Goal: Use online tool/utility: Utilize a website feature to perform a specific function

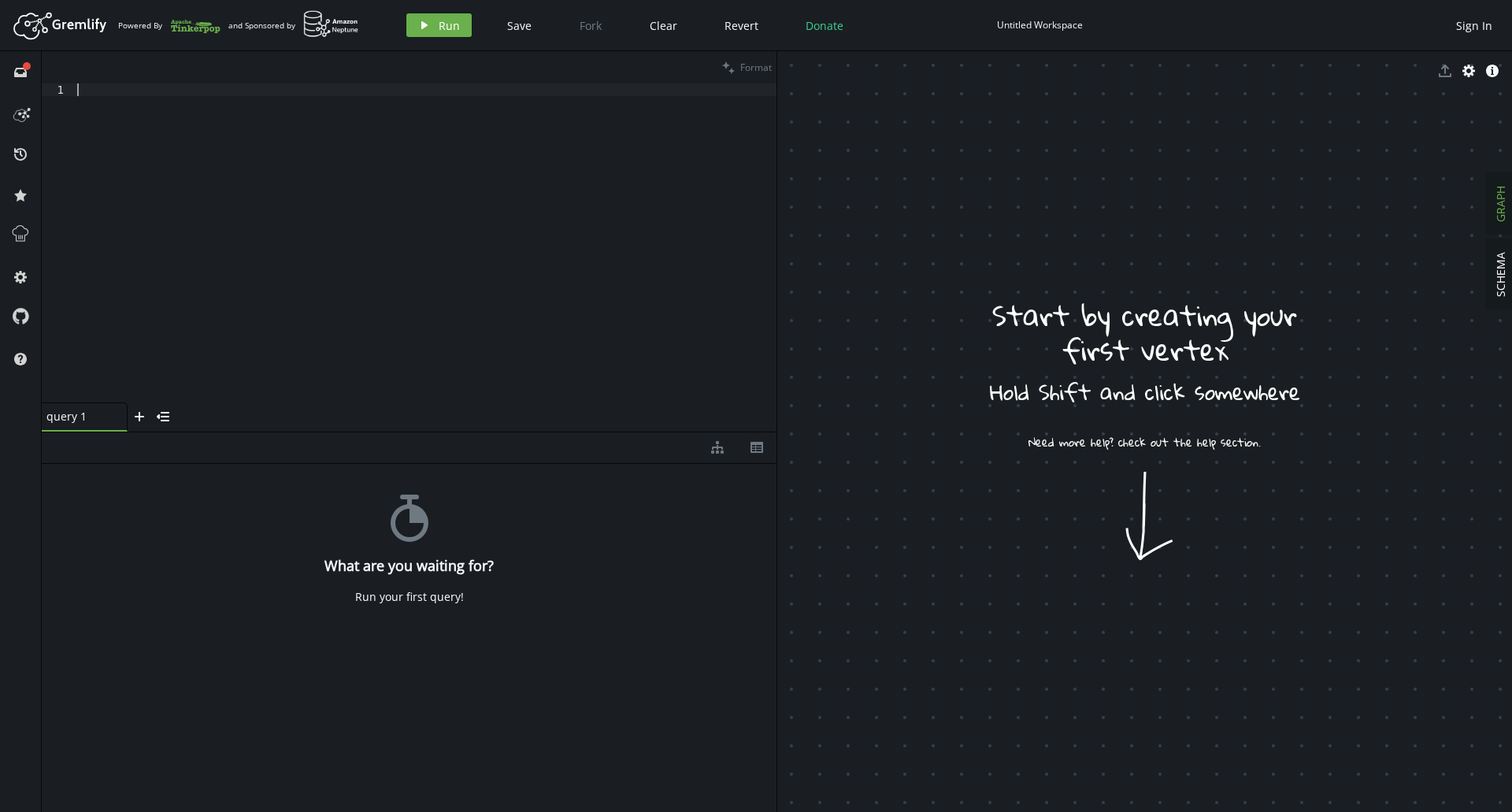
click at [487, 172] on div at bounding box center [425, 256] width 703 height 344
click at [492, 165] on div at bounding box center [425, 256] width 703 height 344
click at [491, 165] on div at bounding box center [425, 256] width 703 height 344
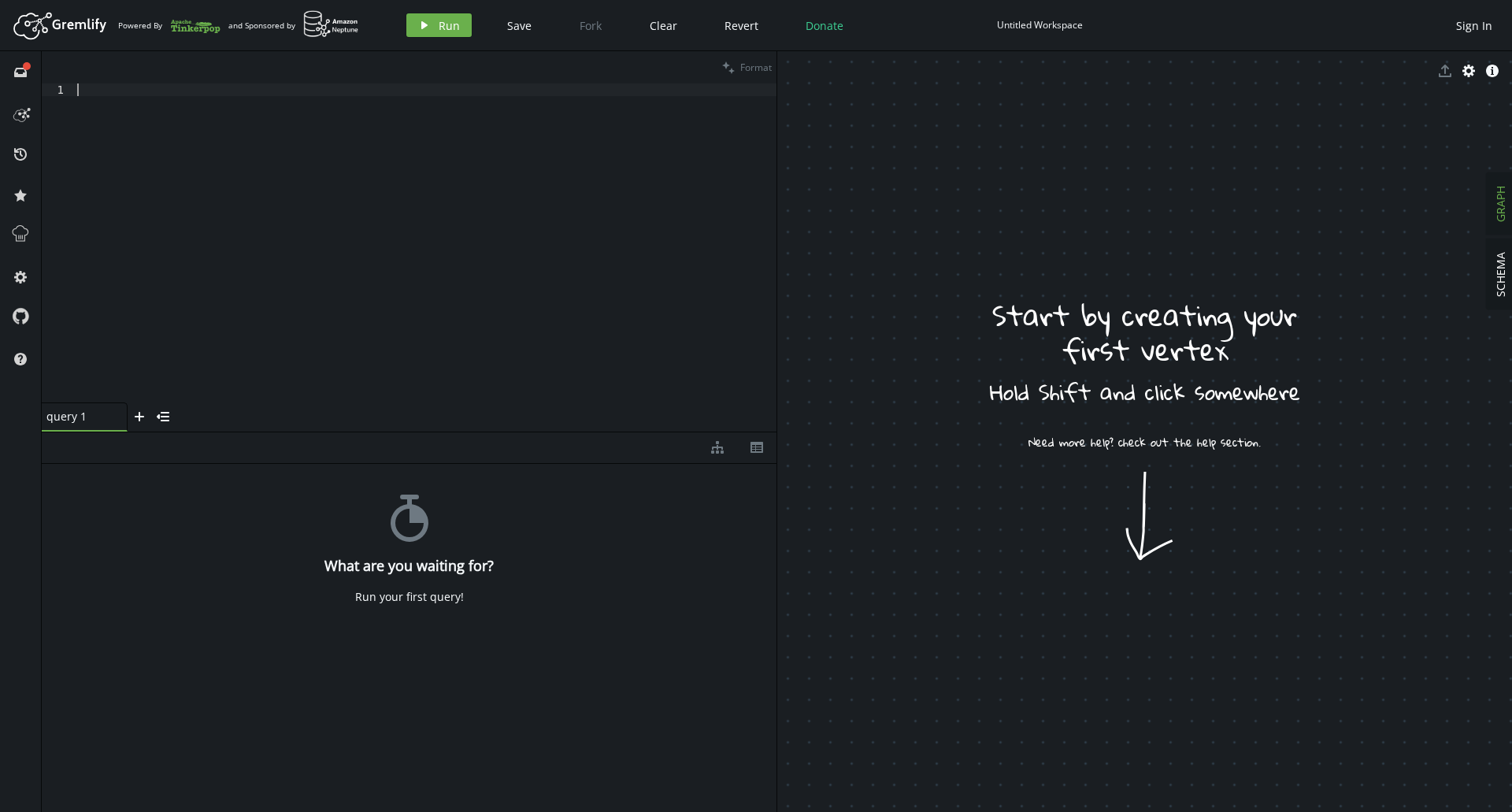
click at [491, 165] on div at bounding box center [425, 256] width 703 height 344
drag, startPoint x: 1156, startPoint y: 371, endPoint x: 1118, endPoint y: 291, distance: 88.6
click at [644, 196] on div at bounding box center [425, 256] width 703 height 344
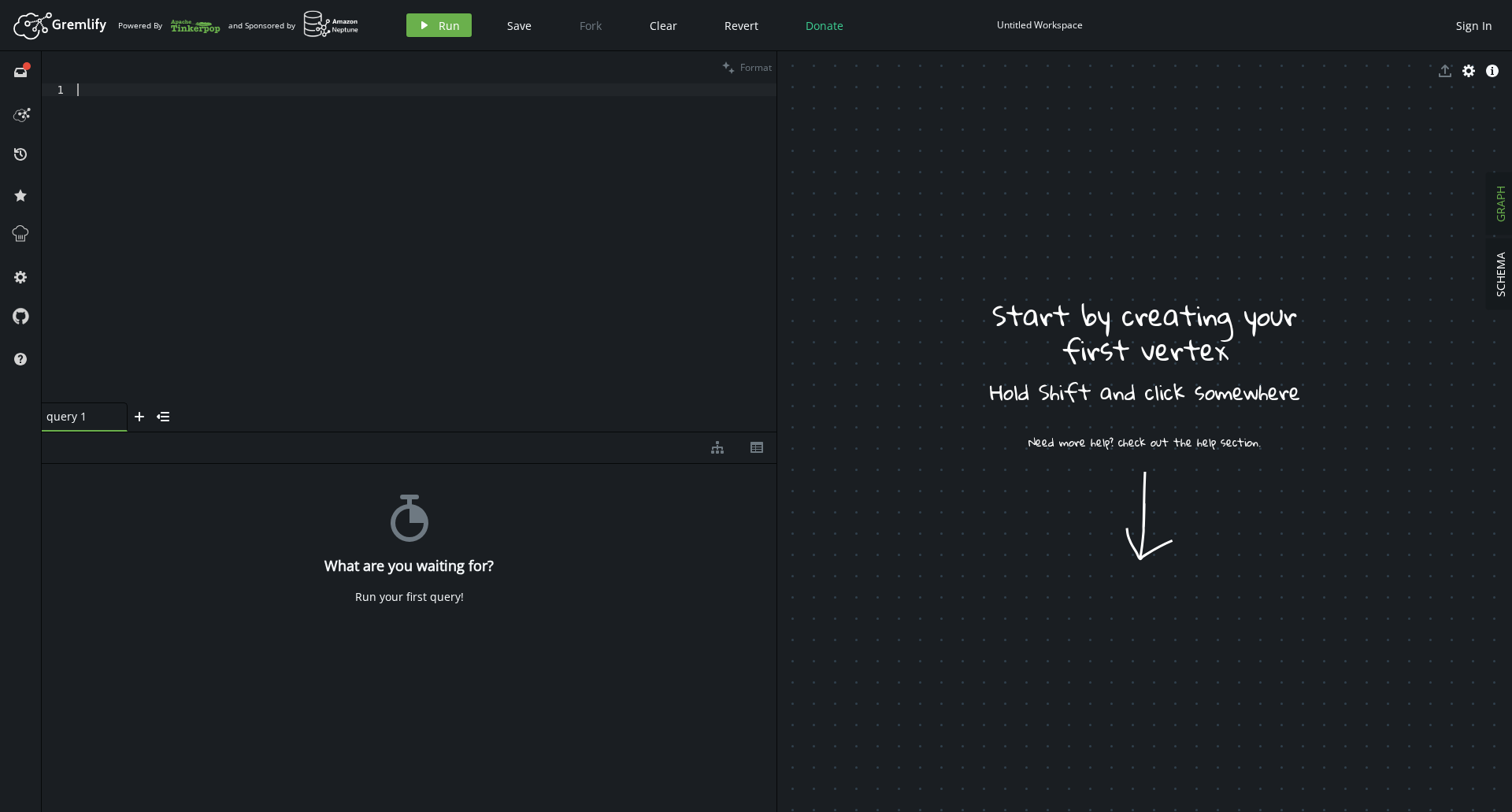
click at [642, 196] on div at bounding box center [425, 256] width 703 height 344
click at [501, 149] on div at bounding box center [425, 256] width 703 height 344
paste textarea "graph = TinkerFactory.createGratefulDead()"
type textarea "graph = TinkerFactory.createGratefulDead()"
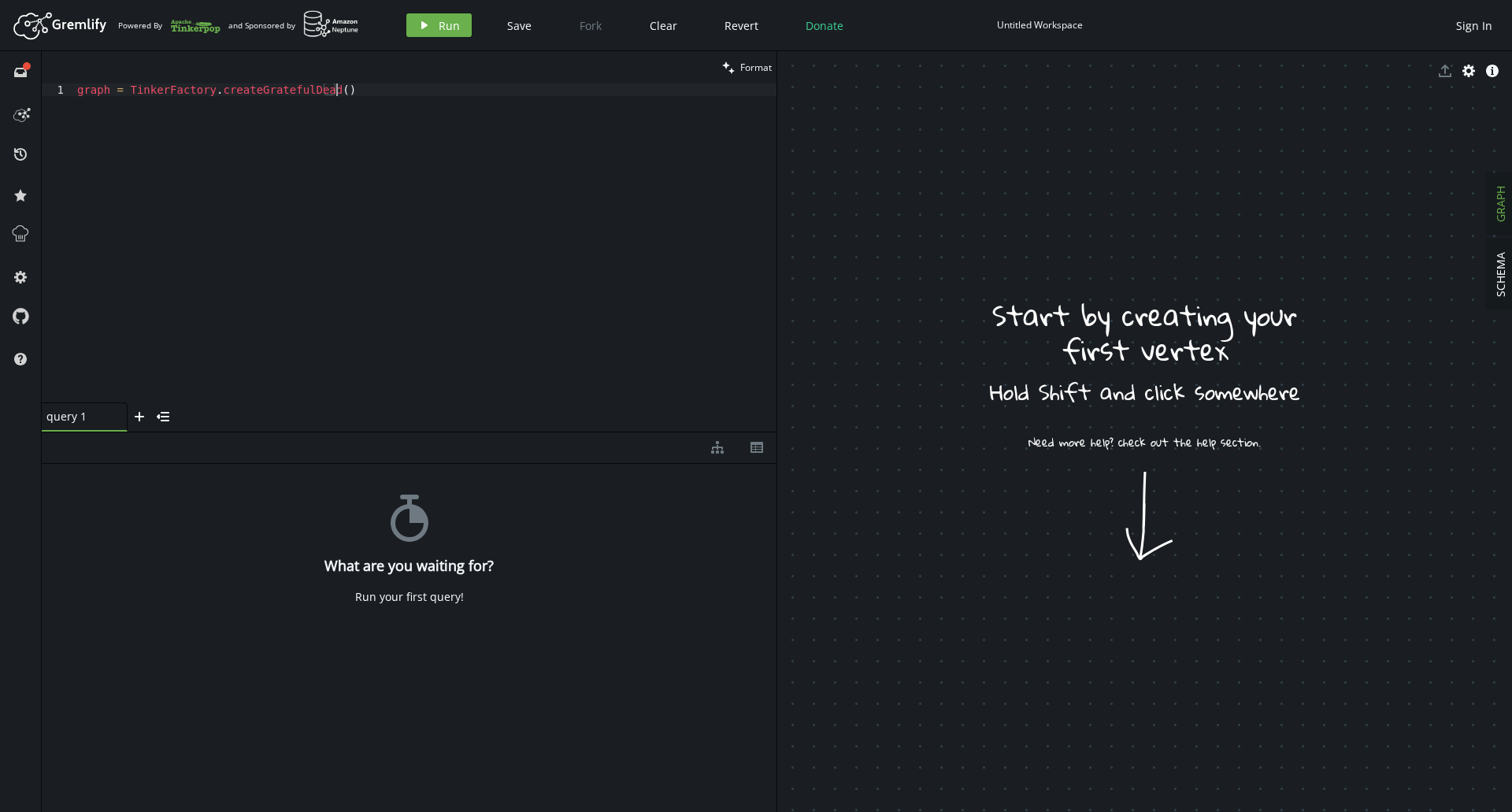
click at [444, 132] on div "graph = TinkerFactory . createGratefulDead ( )" at bounding box center [425, 256] width 703 height 344
paste textarea "g = traversal().withEmbedded(graph)"
type textarea "g = traversal().withEmbedded(graph)"
click at [435, 19] on button "play Run" at bounding box center [439, 25] width 65 height 24
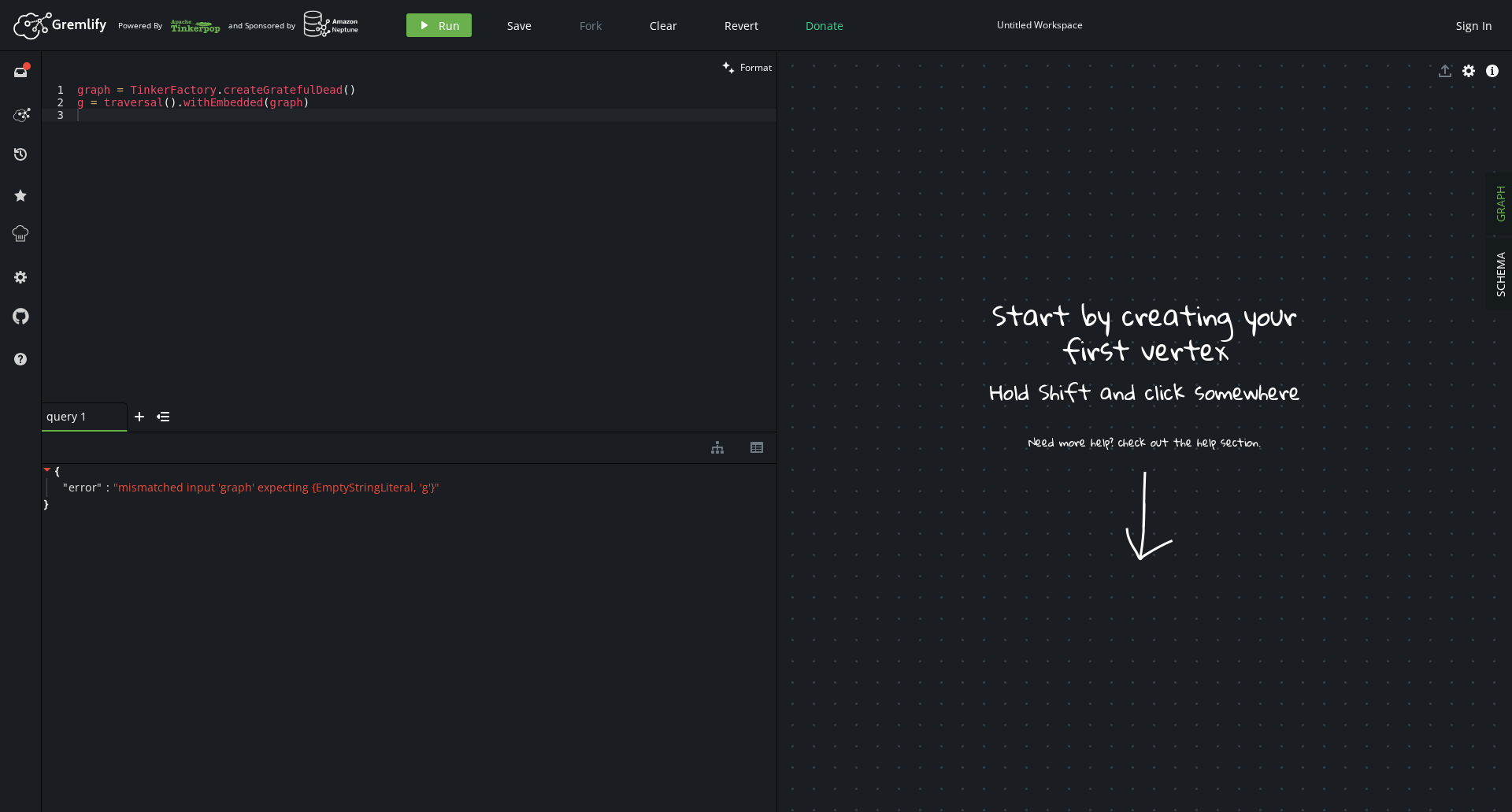
click at [84, 97] on div "graph = TinkerFactory . createGratefulDead ( ) g = traversal ( ) . withEmbedded…" at bounding box center [425, 256] width 703 height 344
click at [237, 98] on div "graph = TinkerFactory . createGratefulDead ( ) g = traversal ( ) . withEmbedded…" at bounding box center [425, 256] width 703 height 344
click at [295, 103] on div "graph = TinkerFactory . createGratefulDead ( ) g = traversal ( ) . withEmbedded…" at bounding box center [425, 256] width 703 height 344
click at [97, 90] on div "graph = TinkerFactory . createGratefulDead ( ) g = traversal ( ) . withEmbedded…" at bounding box center [425, 256] width 703 height 344
click at [203, 102] on div "graph = TinkerFactory . createGratefulDead ( ) g = traversal ( ) . withEmbedded…" at bounding box center [425, 256] width 703 height 344
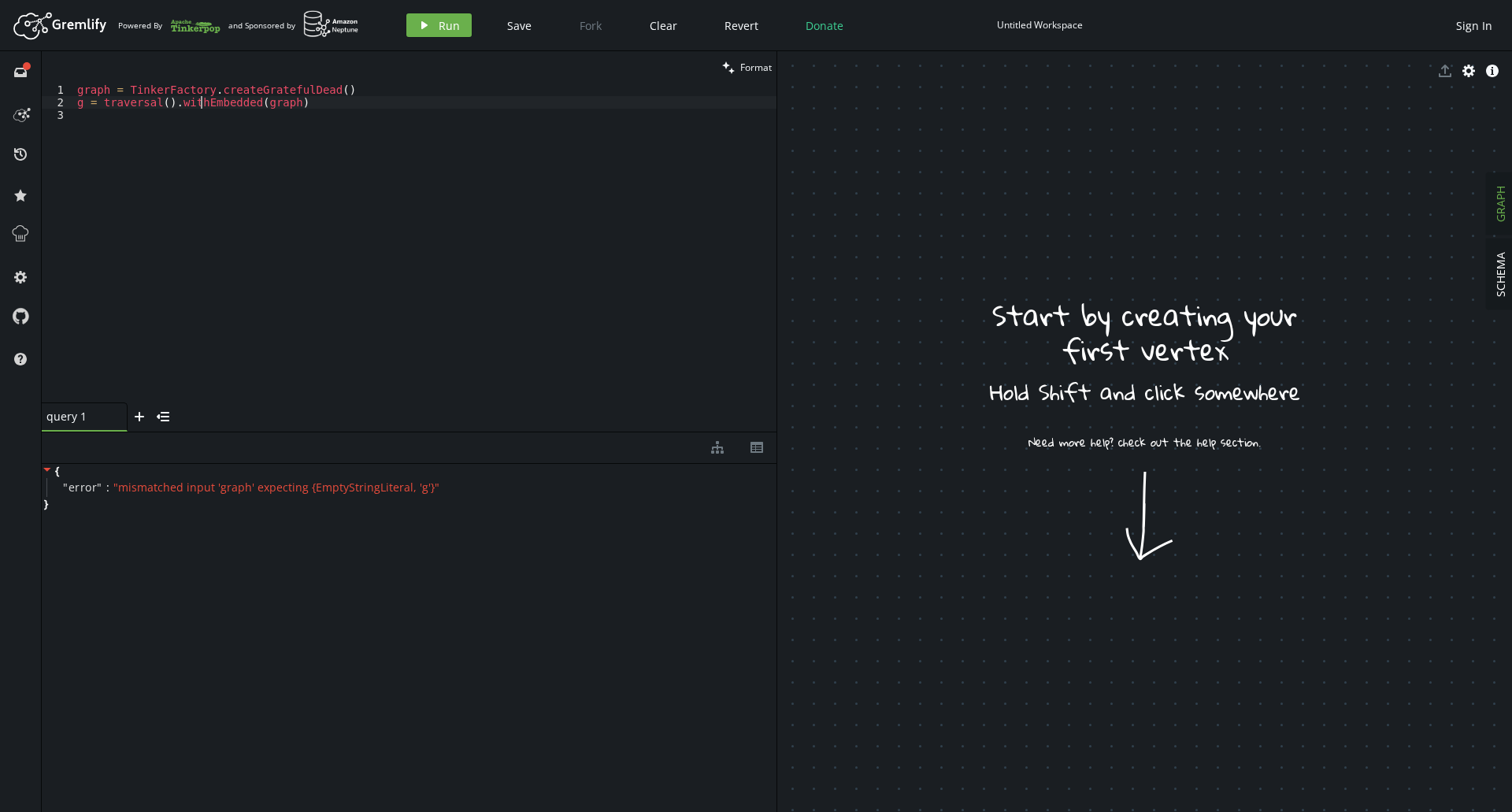
click at [206, 102] on div "graph = TinkerFactory . createGratefulDead ( ) g = traversal ( ) . withEmbedded…" at bounding box center [425, 256] width 703 height 344
click at [353, 102] on div "graph = TinkerFactory . createGratefulDead ( ) g = traversal ( ) . withEmbedded…" at bounding box center [425, 256] width 703 height 344
drag, startPoint x: 331, startPoint y: 102, endPoint x: 49, endPoint y: 89, distance: 282.3
click at [49, 89] on div "g = traversal().withEmbedded(graph) 1 2 3 graph = TinkerFactory . createGratefu…" at bounding box center [408, 242] width 734 height 318
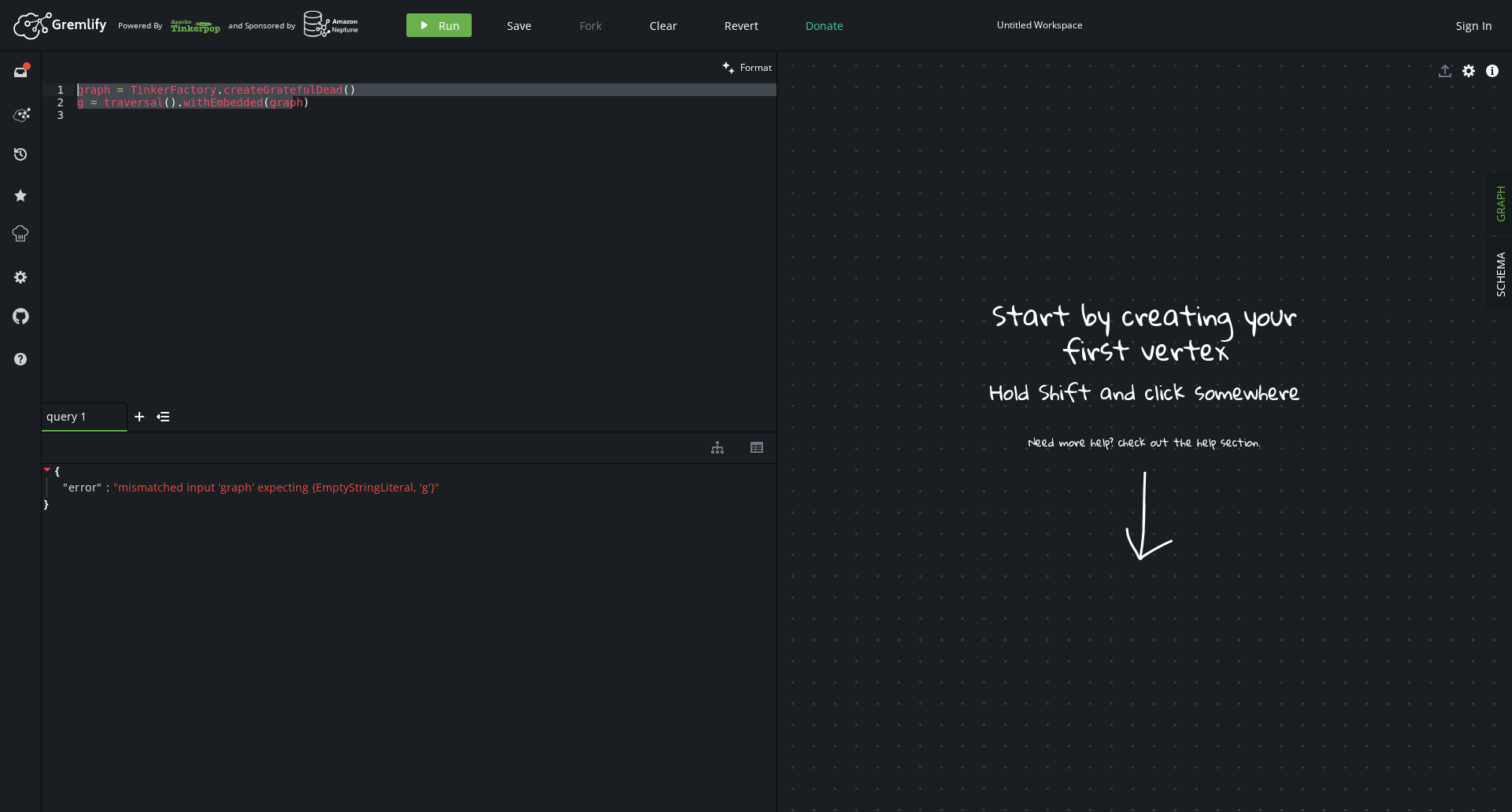
type textarea "graph = TinkerFactory.createGratefulDead() g = traversal().withEmbedded(graph)"
click at [1462, 71] on button "cog" at bounding box center [1469, 70] width 24 height 24
click at [1472, 71] on icon "button" at bounding box center [1469, 70] width 13 height 13
click at [1509, 265] on button "SCHEMA" at bounding box center [1500, 274] width 28 height 70
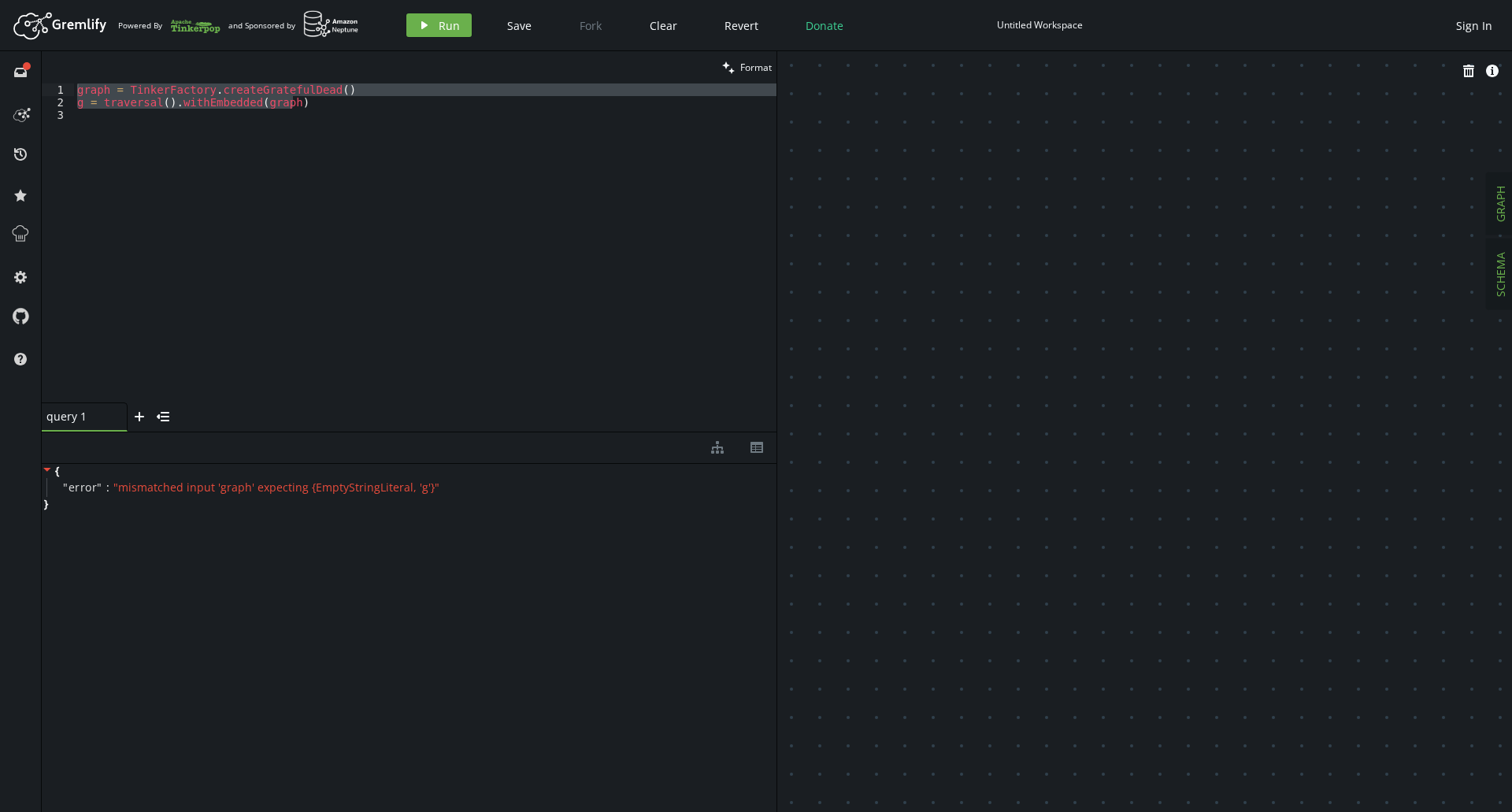
click at [1506, 209] on span "GRAPH" at bounding box center [1500, 204] width 15 height 37
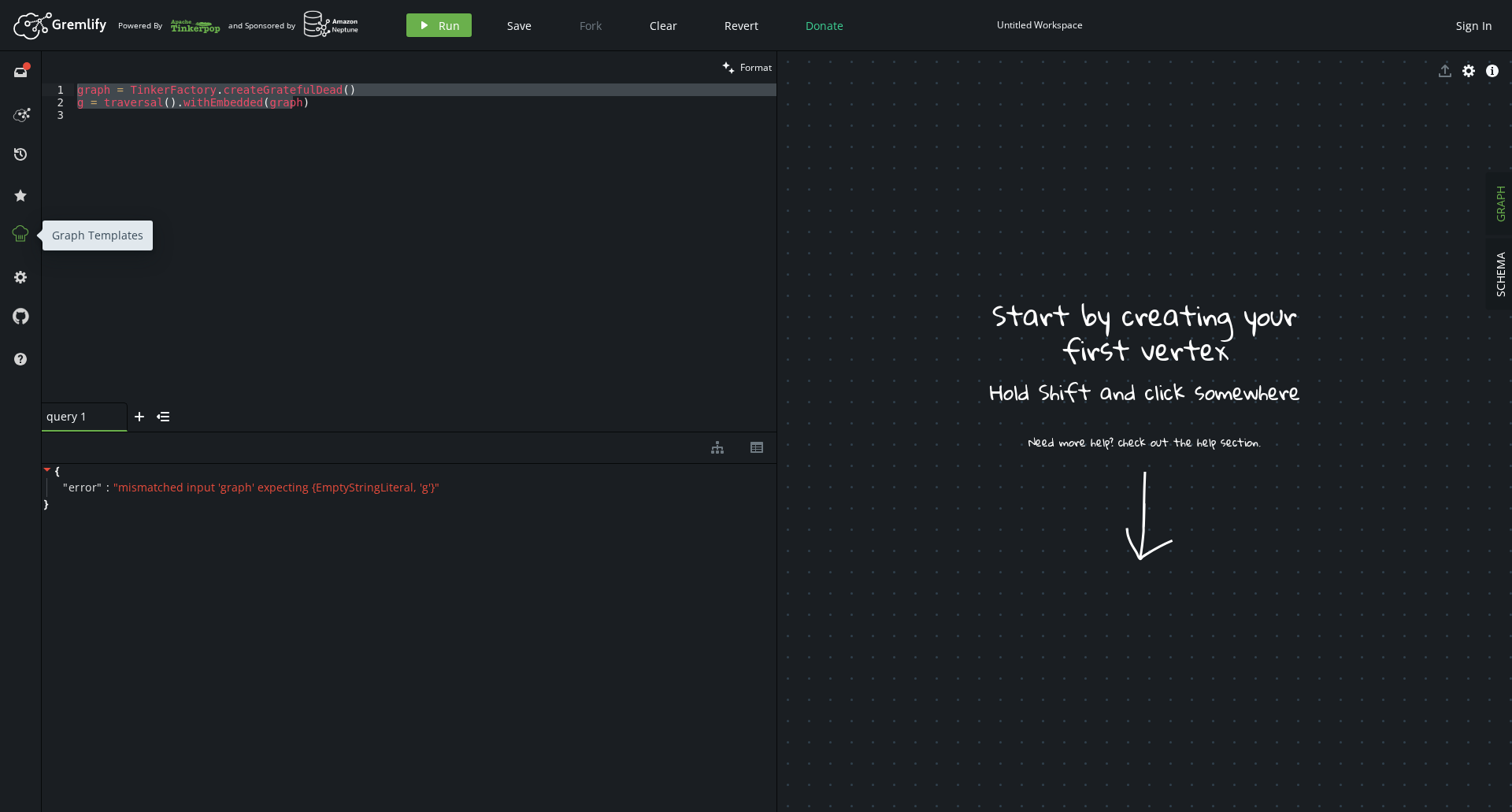
click at [18, 236] on icon at bounding box center [20, 233] width 20 height 20
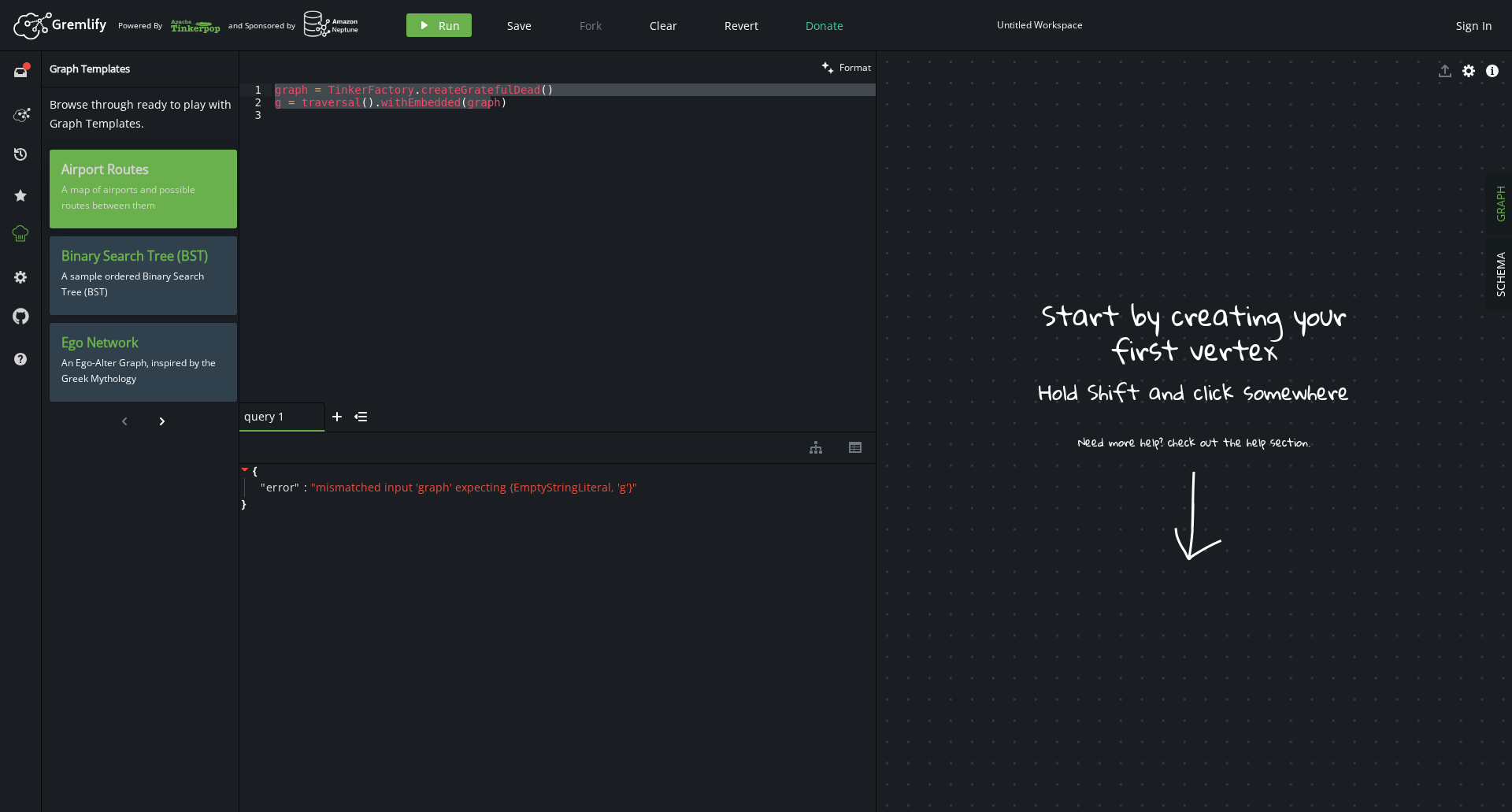
click at [141, 187] on p "A map of airports and possible routes between them" at bounding box center [143, 197] width 164 height 39
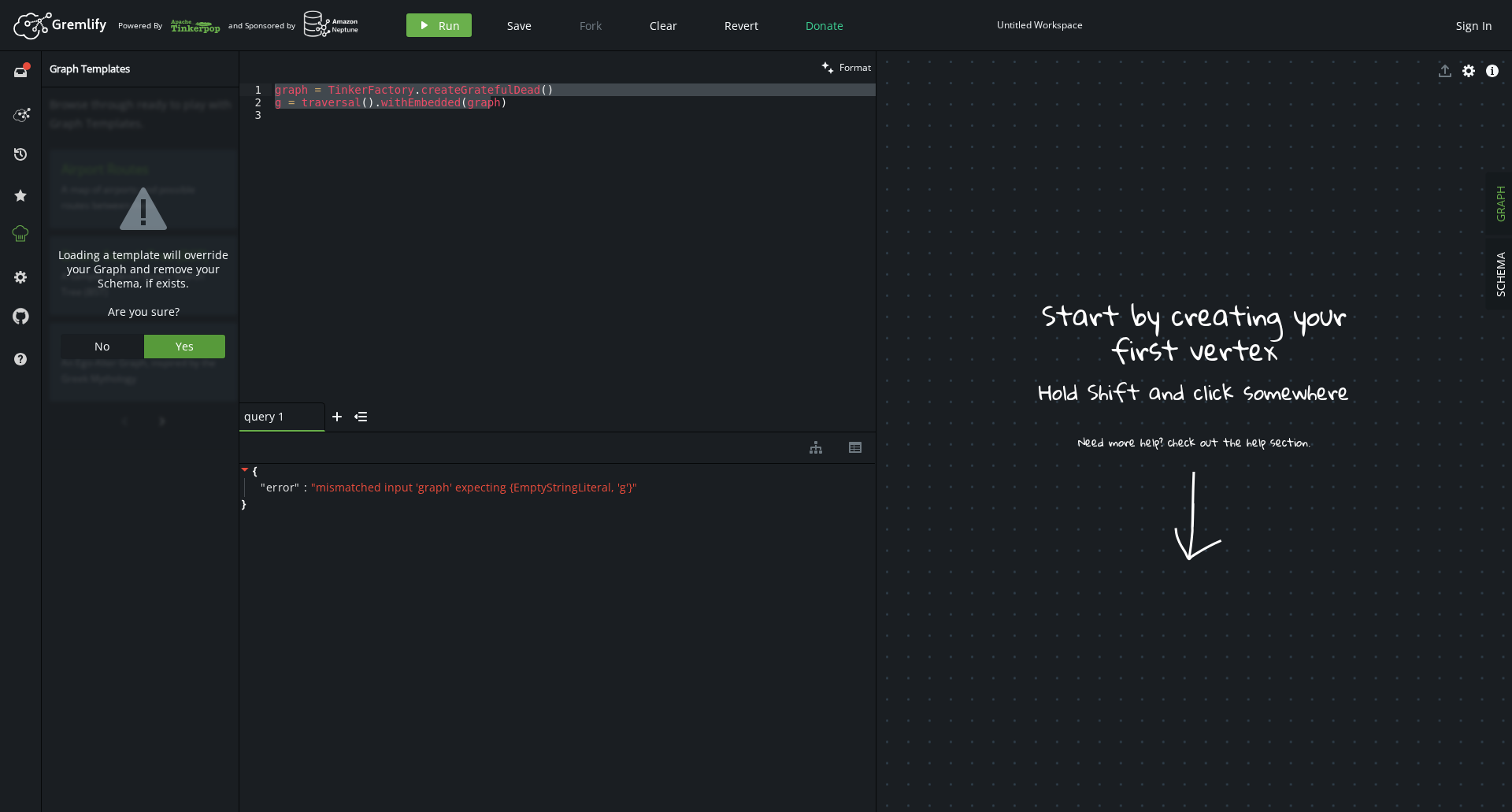
click at [185, 345] on span "Yes" at bounding box center [184, 346] width 18 height 15
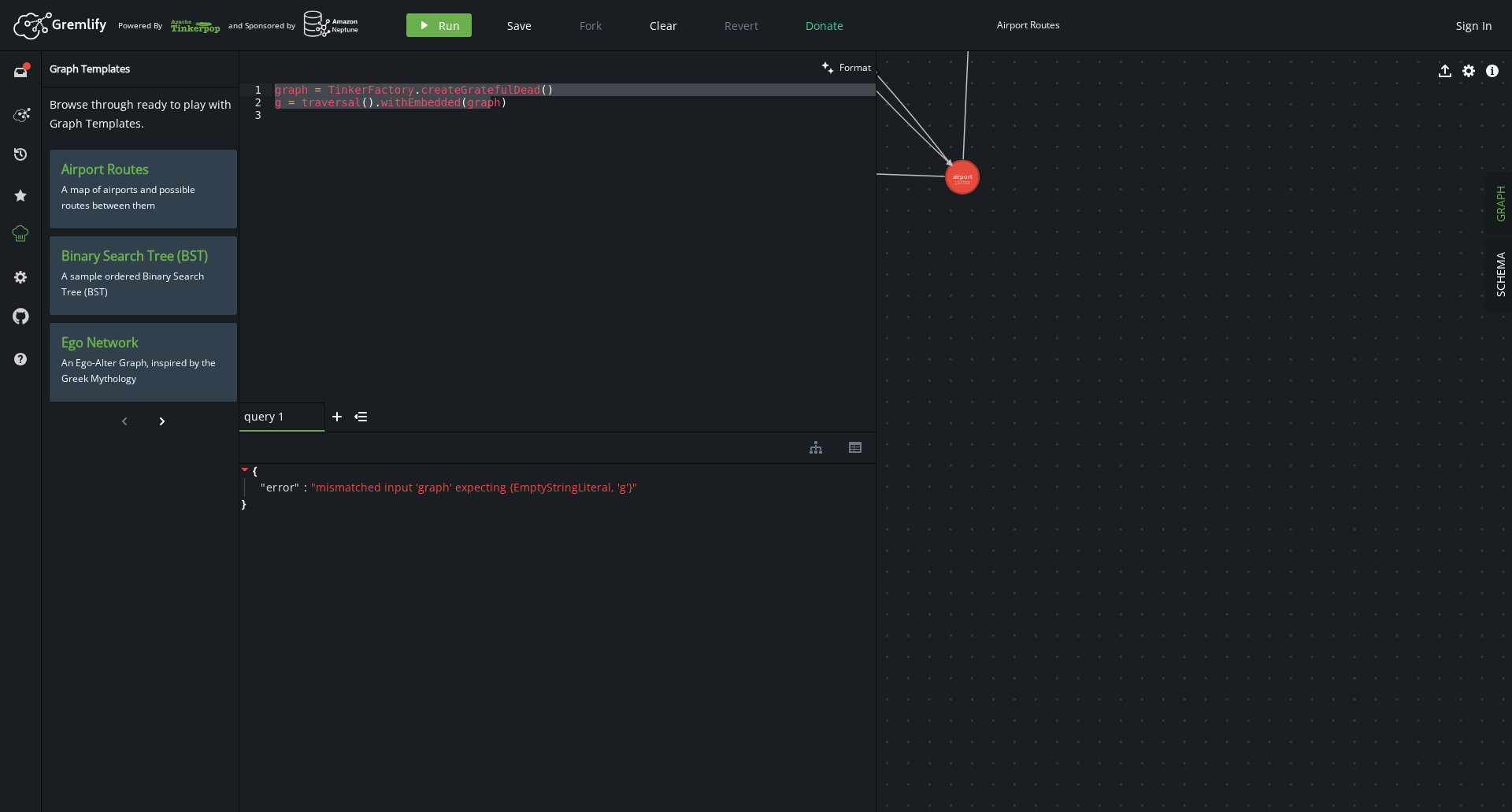
click at [549, 111] on div "graph = TinkerFactory . createGratefulDead ( ) g = traversal ( ) . withEmbedded…" at bounding box center [574, 256] width 604 height 344
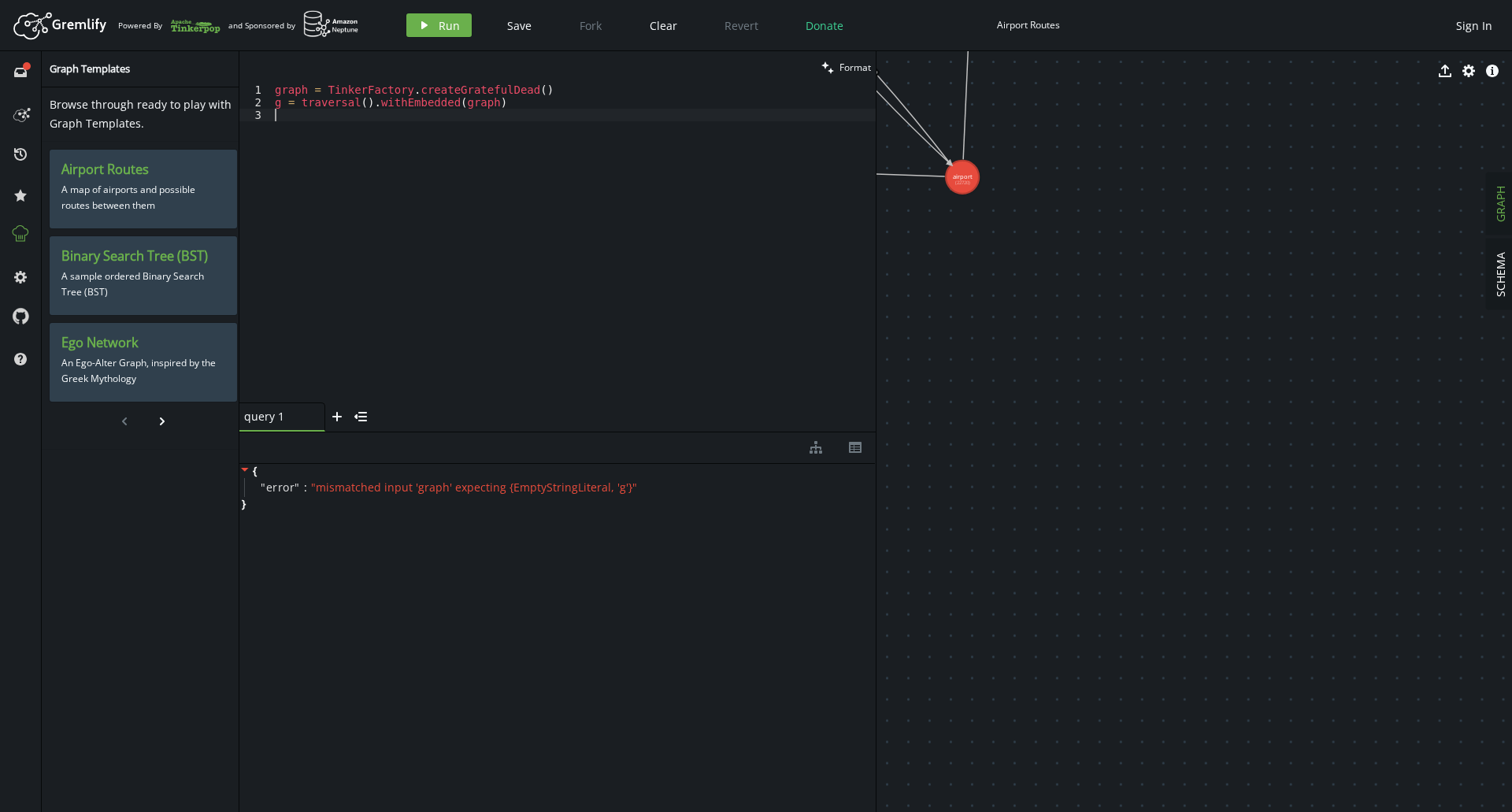
click at [547, 111] on div "graph = TinkerFactory . createGratefulDead ( ) g = traversal ( ) . withEmbedded…" at bounding box center [574, 256] width 604 height 344
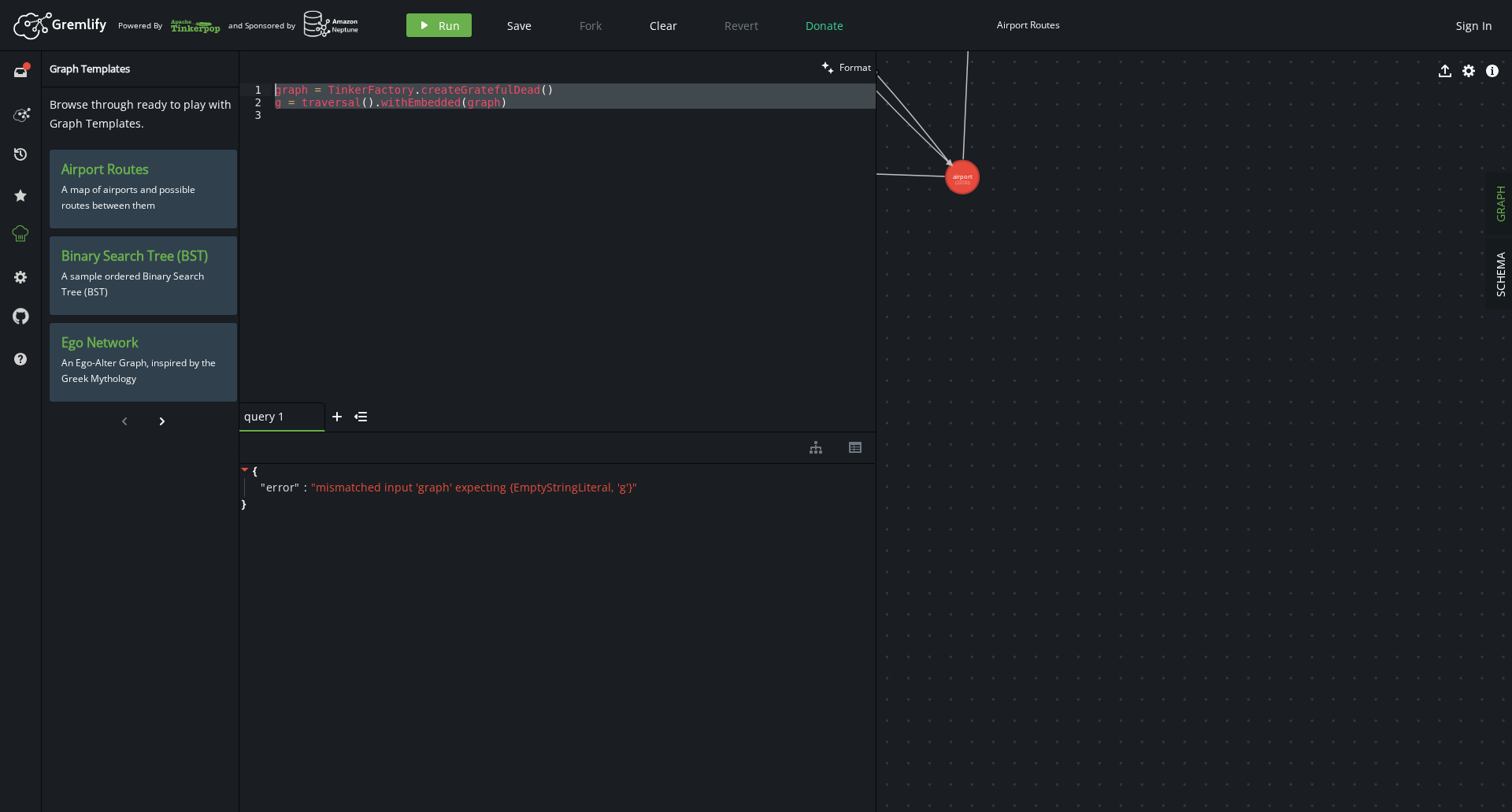
drag, startPoint x: 546, startPoint y: 111, endPoint x: 264, endPoint y: 61, distance: 286.4
click at [264, 61] on div "clean Format 1 2 3 graph = TinkerFactory . createGratefulDead ( ) g = traversal…" at bounding box center [557, 241] width 636 height 380
type textarea "graph = TinkerFactory.createGratefulDead() g = traversal().withEmbedded(graph)"
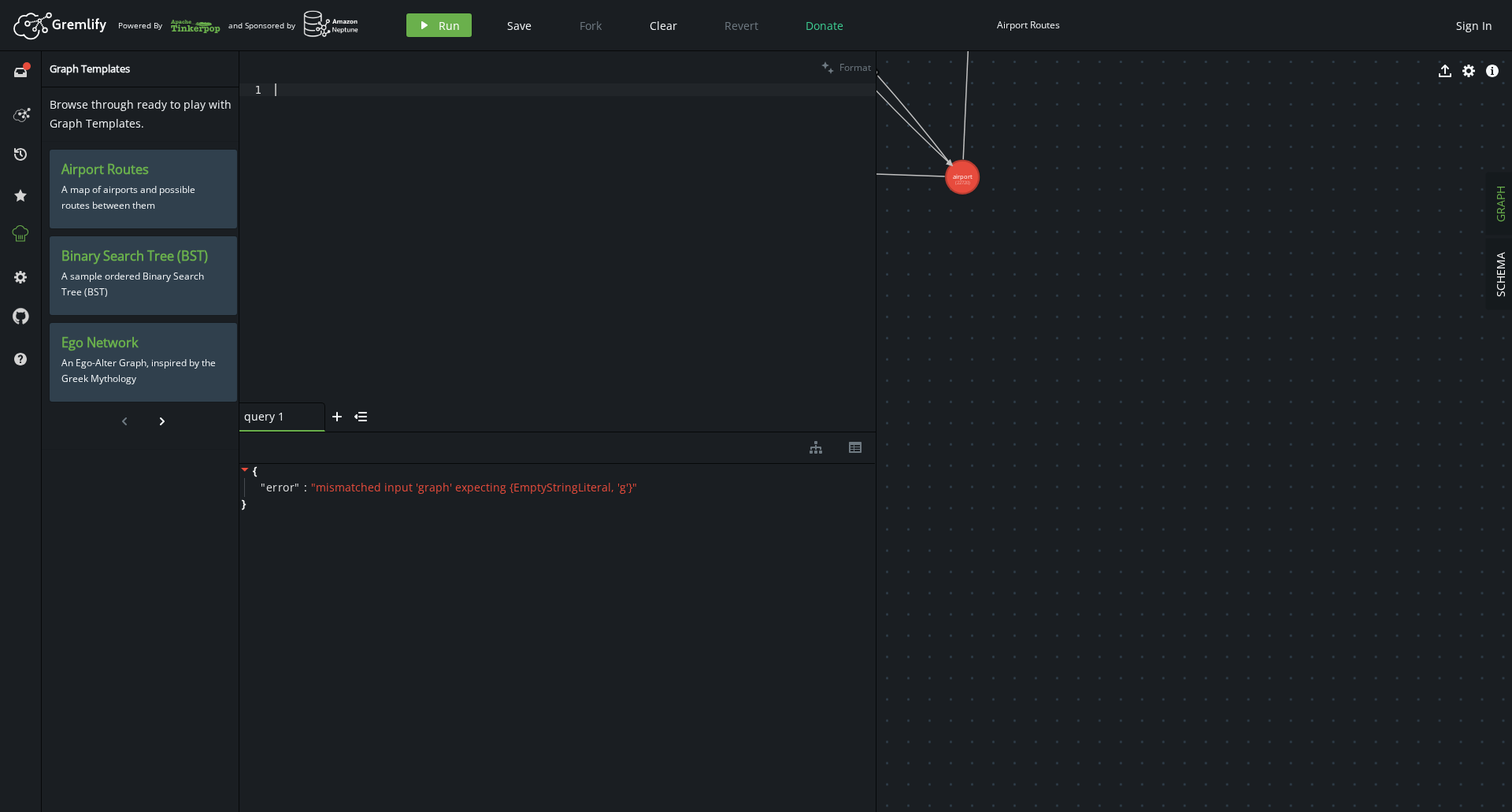
click at [431, 147] on div at bounding box center [574, 256] width 604 height 344
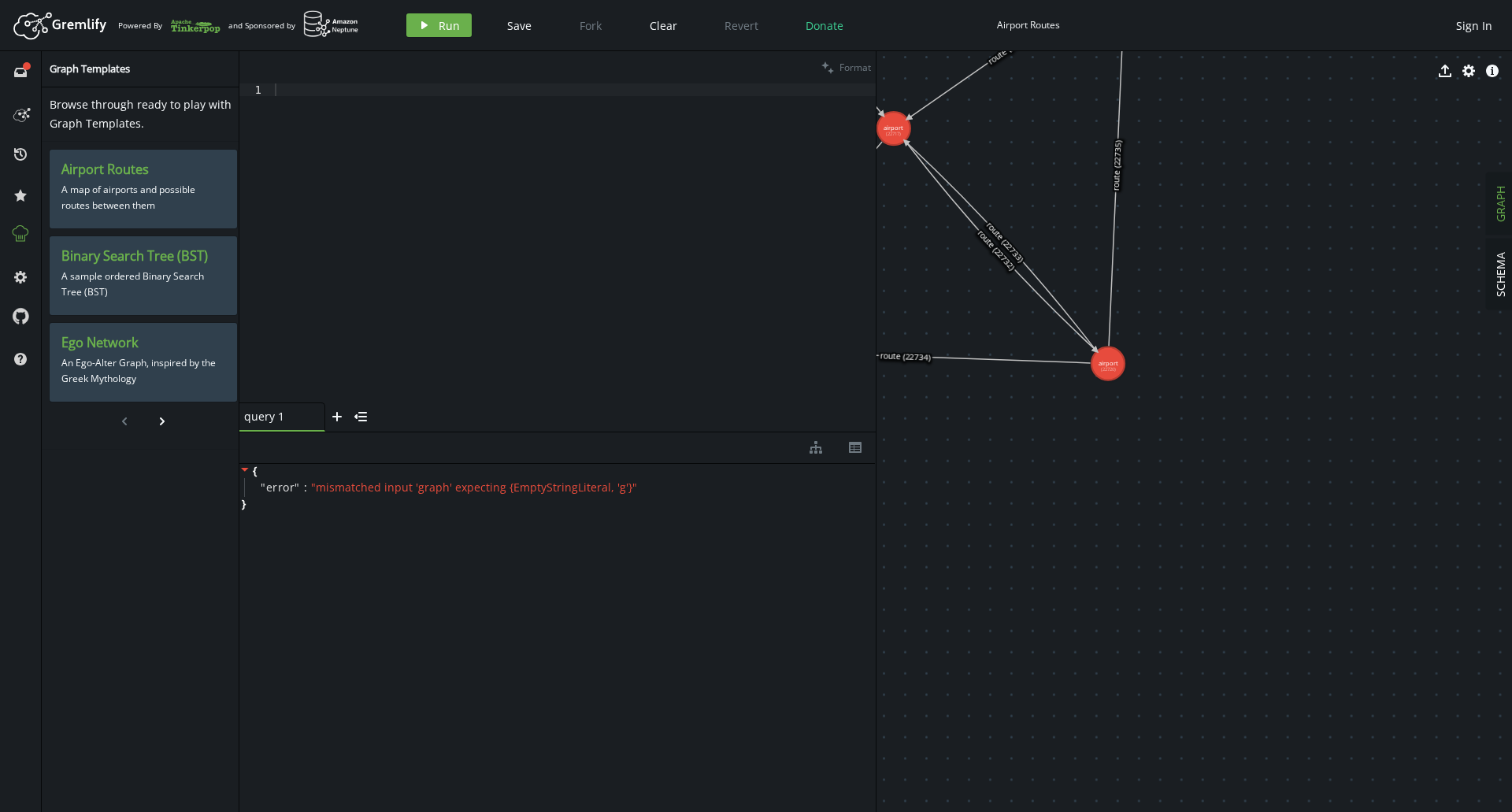
drag, startPoint x: 1050, startPoint y: 188, endPoint x: 1183, endPoint y: 379, distance: 232.7
drag, startPoint x: 1327, startPoint y: 329, endPoint x: 1363, endPoint y: 361, distance: 48.2
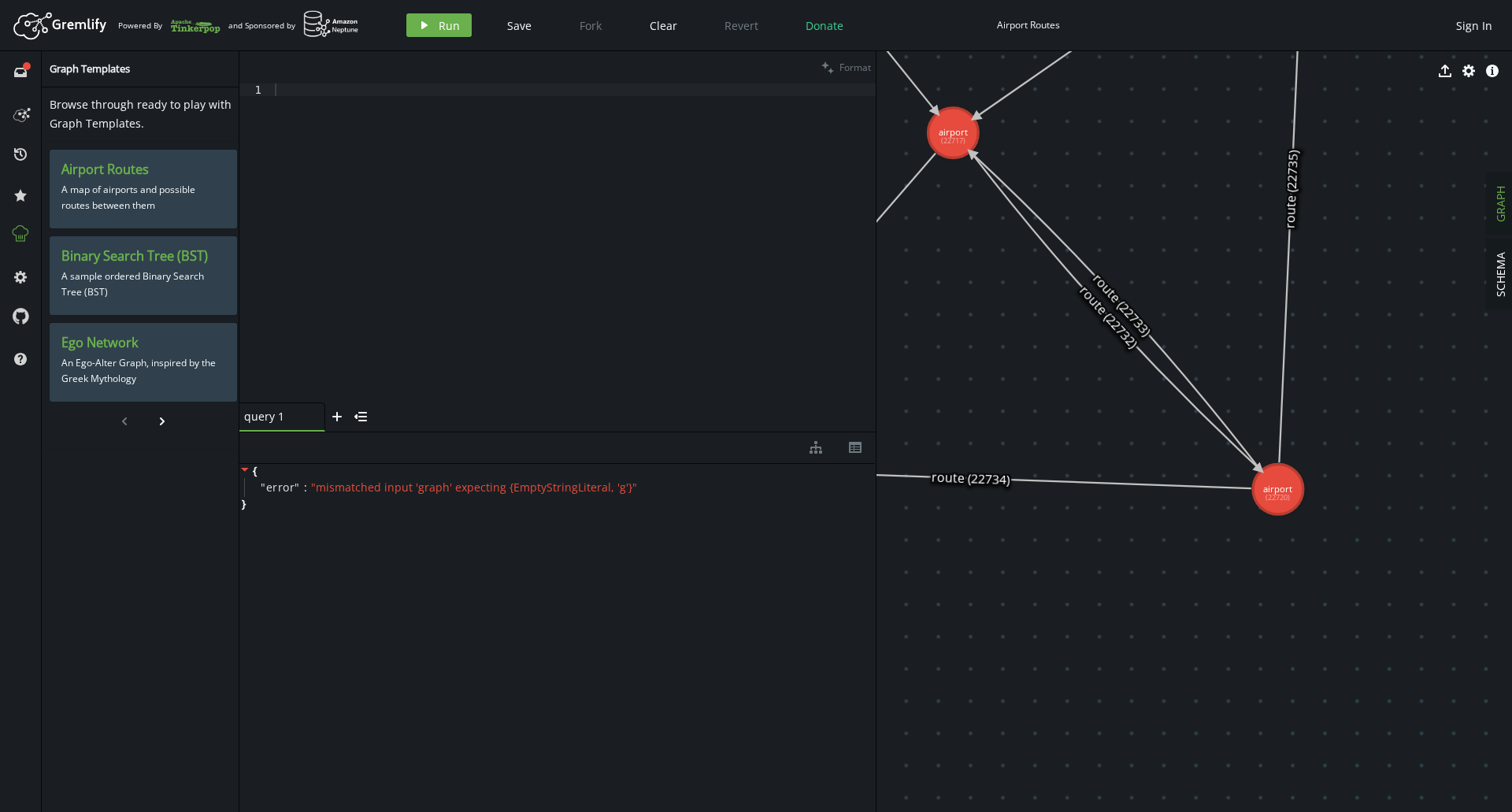
drag, startPoint x: 1350, startPoint y: 373, endPoint x: 1318, endPoint y: 277, distance: 101.2
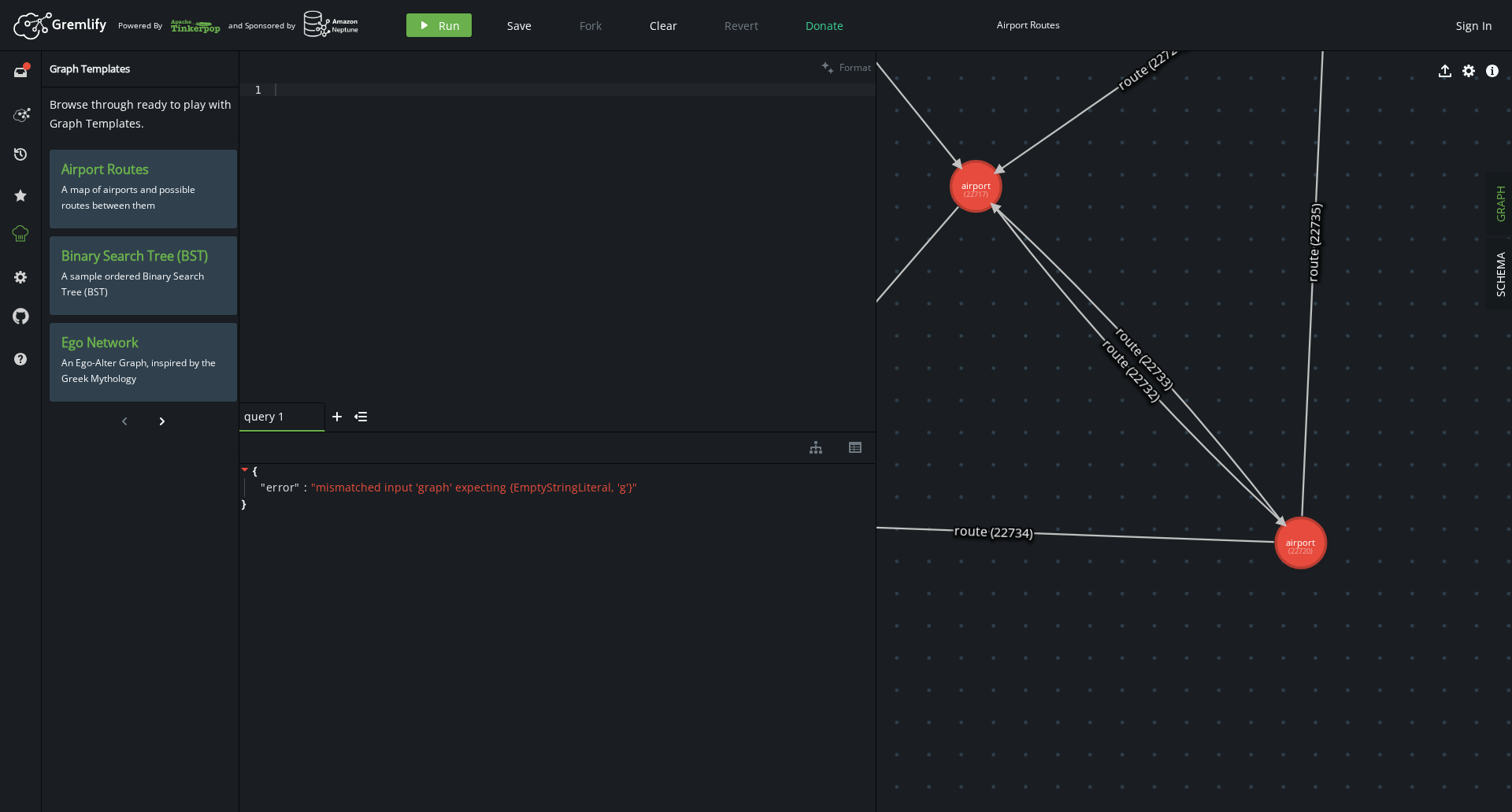
drag, startPoint x: 1216, startPoint y: 283, endPoint x: 1315, endPoint y: 410, distance: 161.0
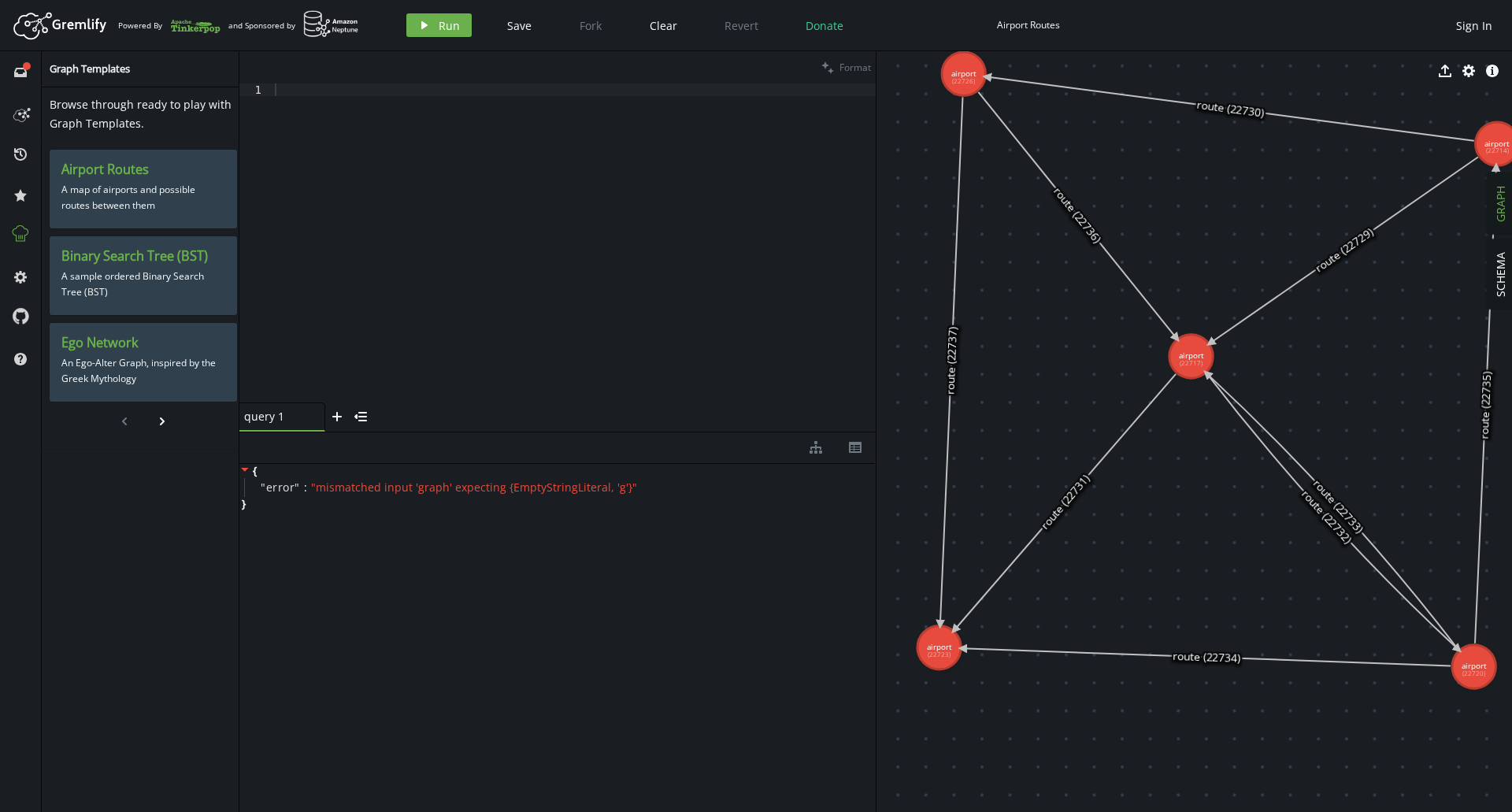
drag, startPoint x: 1155, startPoint y: 270, endPoint x: 1229, endPoint y: 266, distance: 74.1
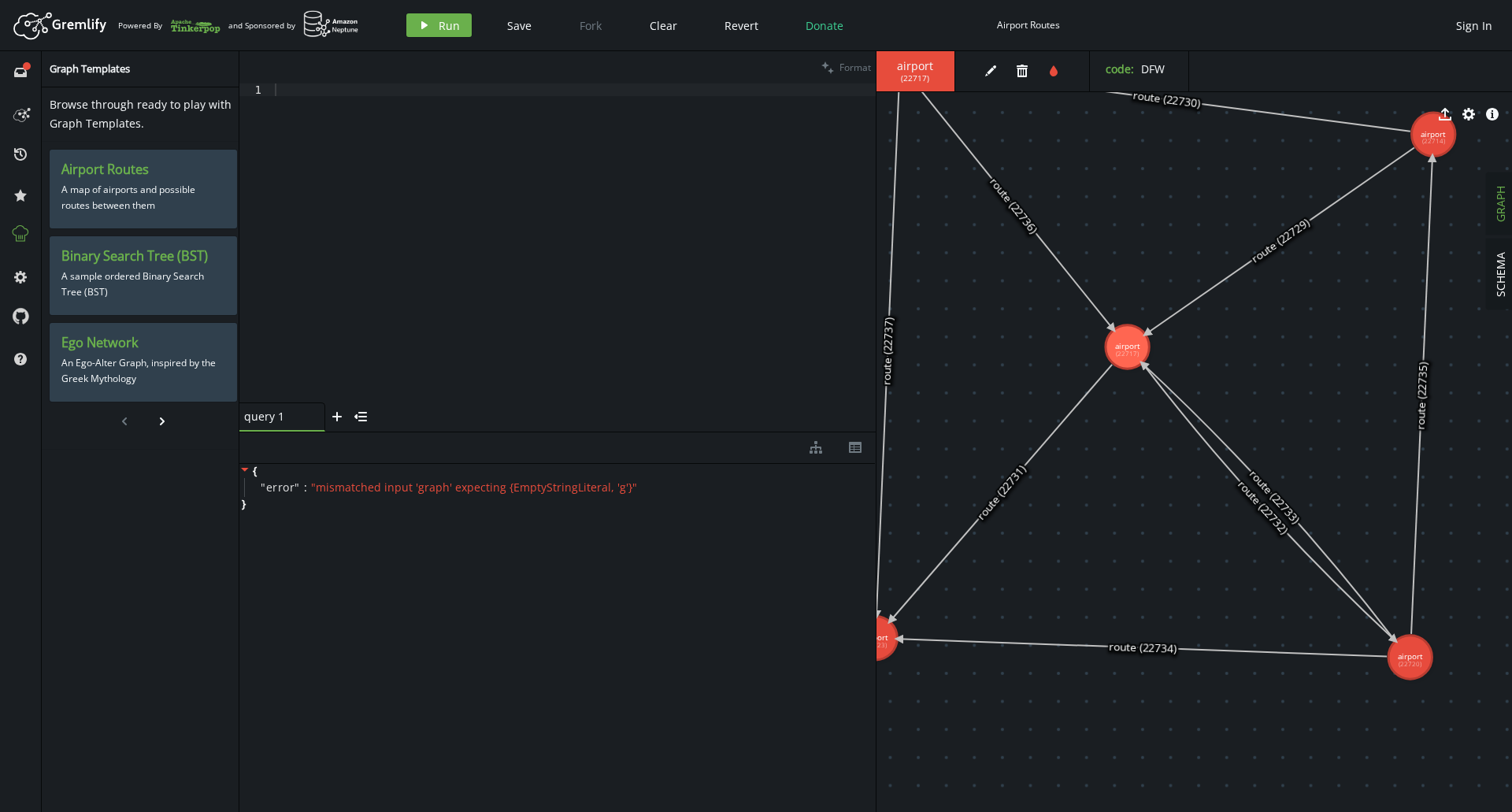
drag, startPoint x: 1226, startPoint y: 222, endPoint x: 1163, endPoint y: 213, distance: 63.6
click at [343, 168] on div at bounding box center [574, 256] width 604 height 344
click at [503, 149] on div at bounding box center [574, 256] width 604 height 344
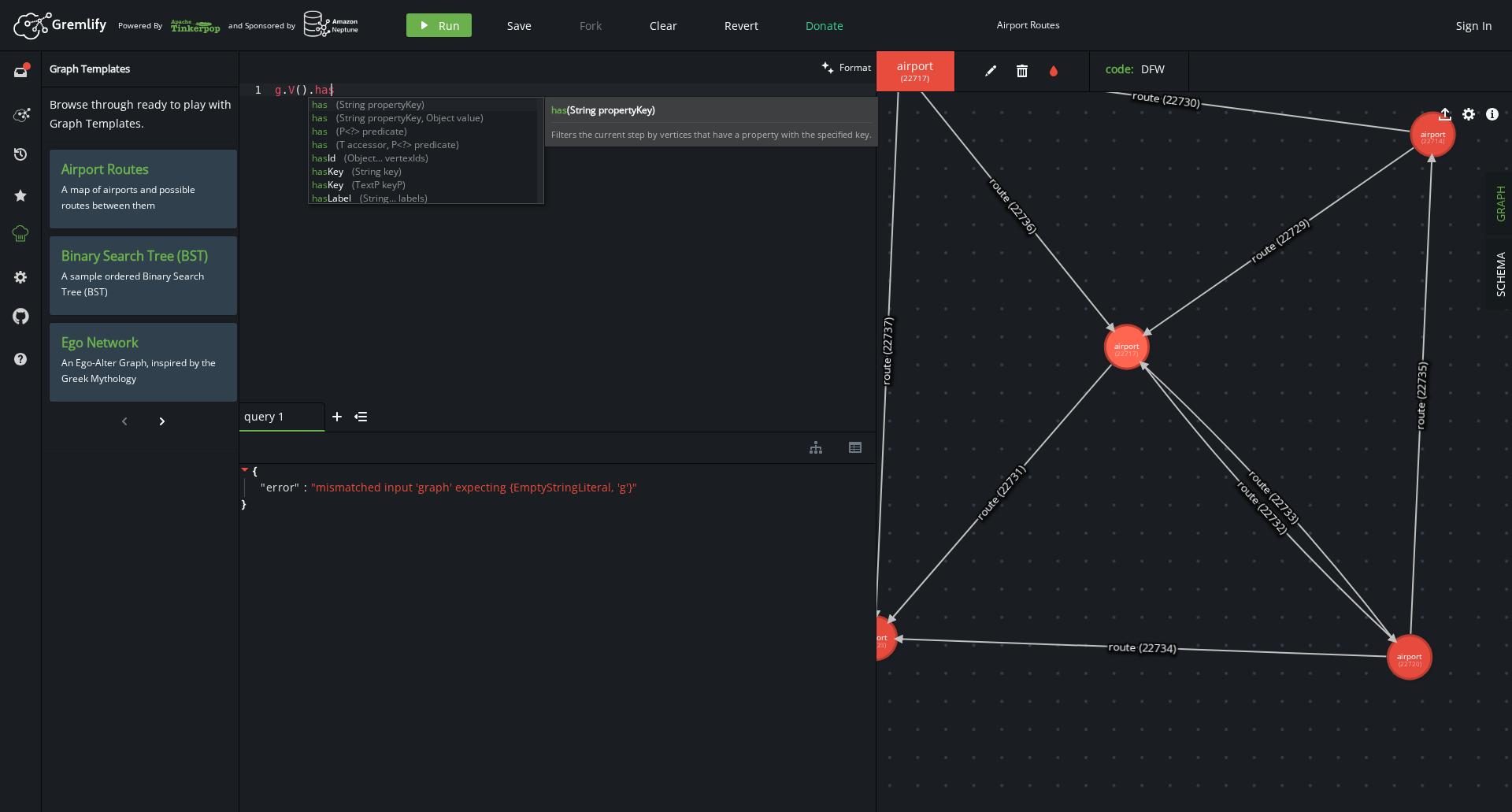
scroll to position [0, 61]
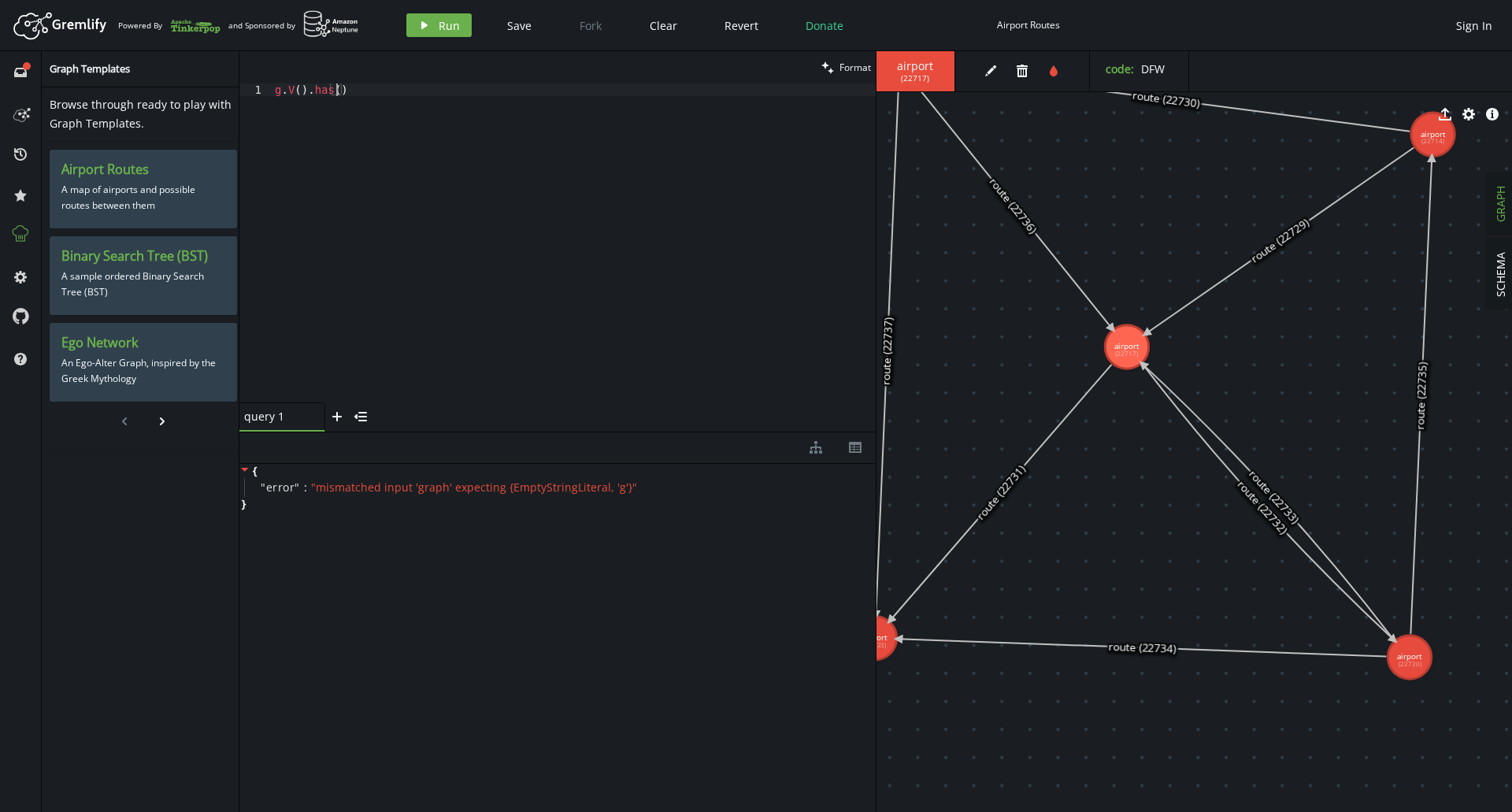
click at [539, 176] on div "g . V ( ) . has ( )" at bounding box center [574, 256] width 604 height 344
click at [343, 88] on div "g . V ( ) . has ( )" at bounding box center [574, 256] width 604 height 344
click at [336, 89] on div "g . V ( ) . has ( )" at bounding box center [574, 256] width 604 height 344
click at [331, 89] on div "g . V ( ) . has ( )" at bounding box center [574, 256] width 604 height 344
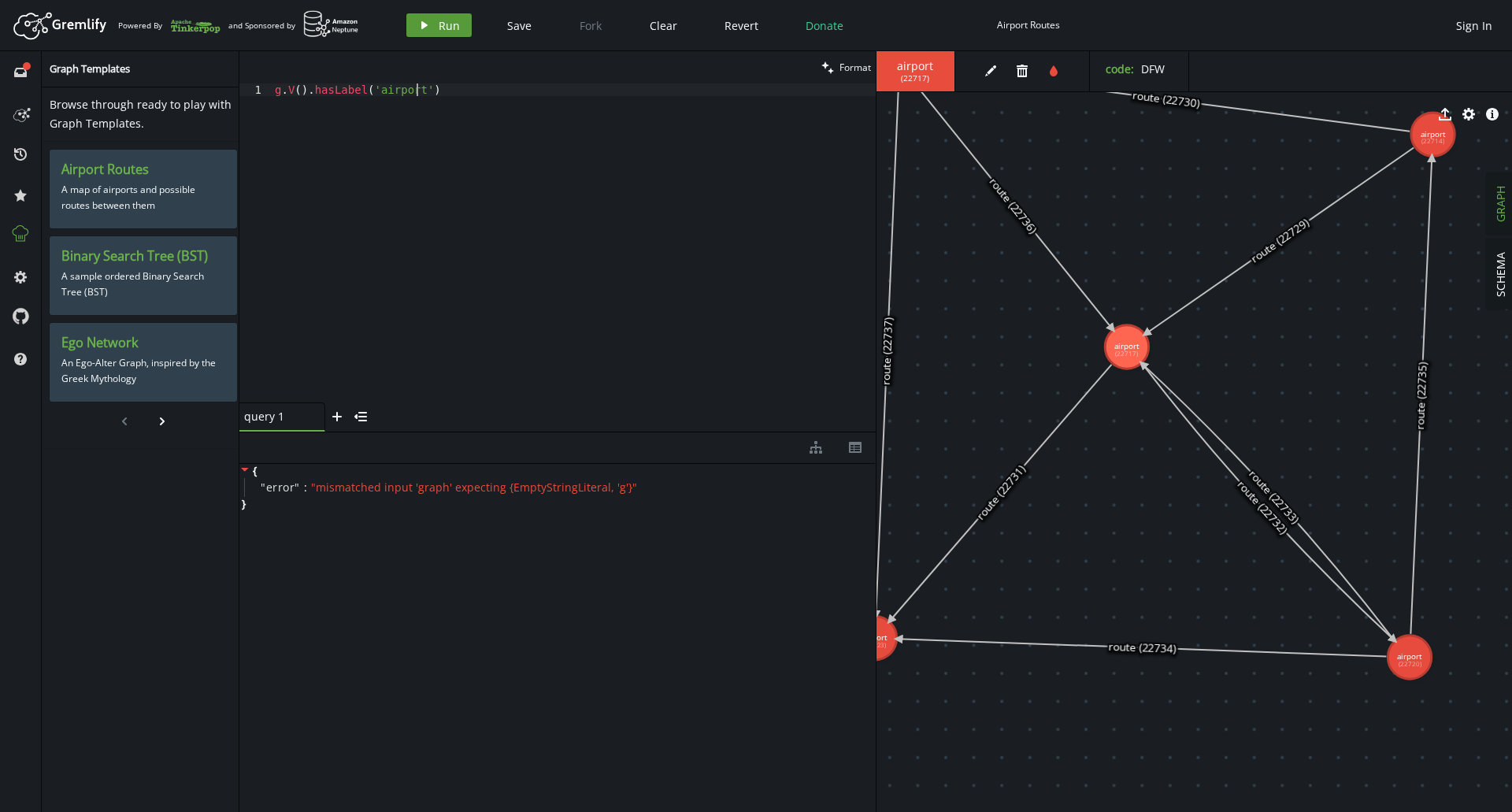
click at [442, 23] on span "Run" at bounding box center [449, 26] width 21 height 15
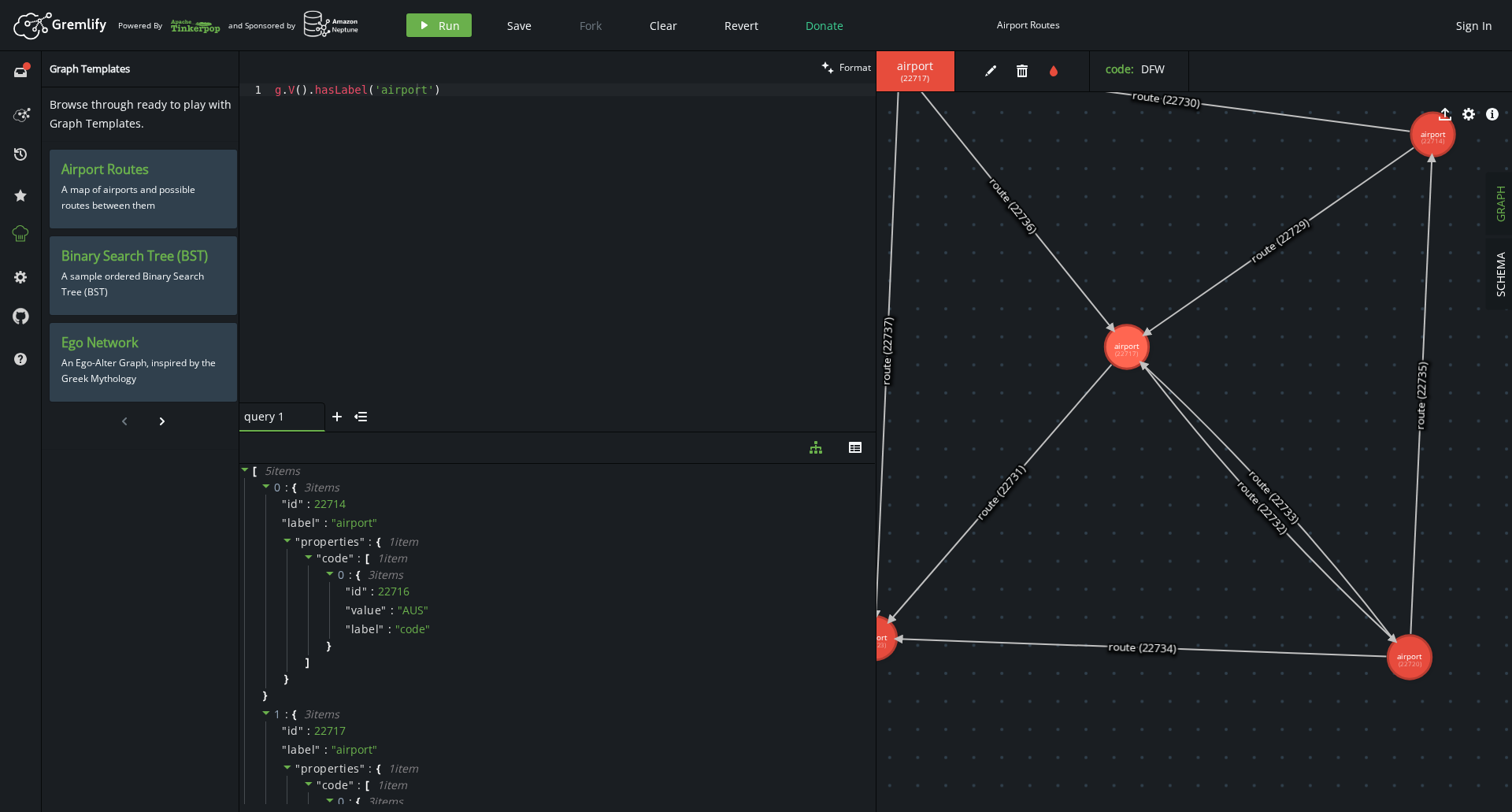
click at [454, 97] on div "g . V ( ) . [GEOGRAPHIC_DATA] ( 'airport' )" at bounding box center [574, 256] width 604 height 344
click at [397, 93] on div "g . V ( ) . [GEOGRAPHIC_DATA] ( 'airport' )" at bounding box center [574, 256] width 604 height 344
click at [361, 83] on div "clean Format" at bounding box center [557, 67] width 636 height 33
drag, startPoint x: 362, startPoint y: 89, endPoint x: 328, endPoint y: 89, distance: 34.0
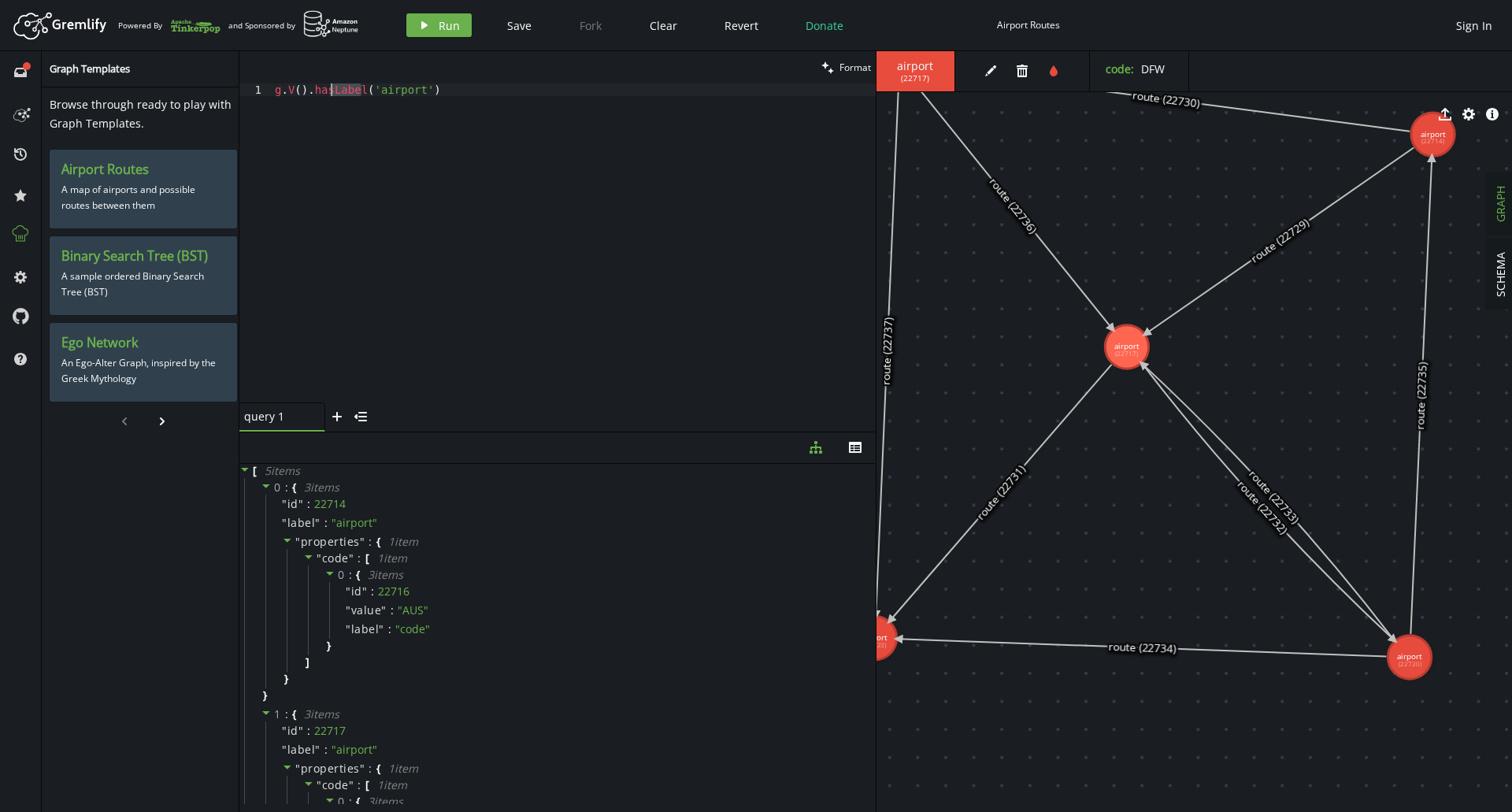
click at [328, 89] on div "g . V ( ) . [GEOGRAPHIC_DATA] ( 'airport' )" at bounding box center [574, 256] width 604 height 344
type textarea "g.V().has('airport')"
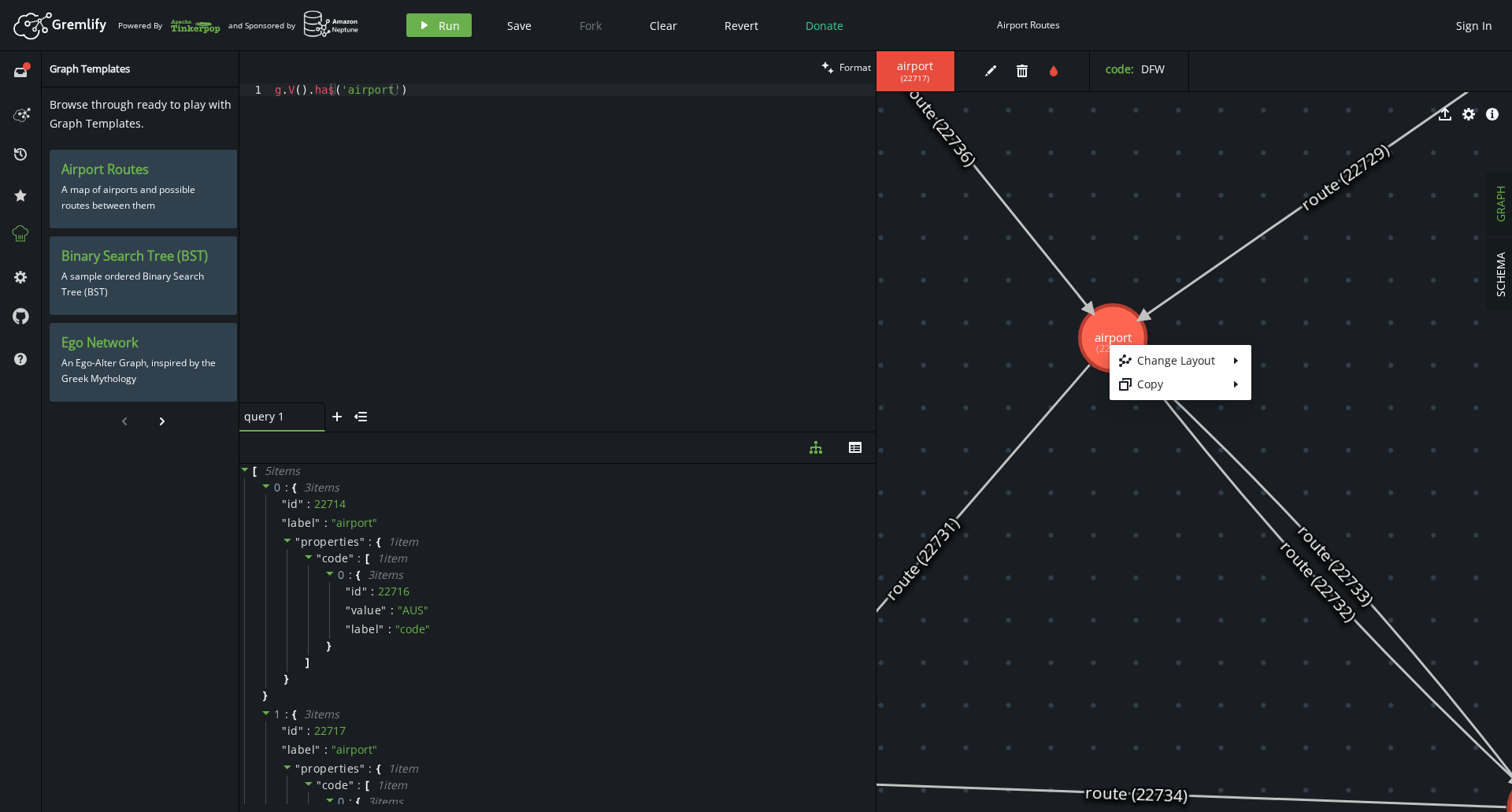
click at [1101, 343] on body "Artboard Created with Sketch. Powered By and Sponsored by play Run Save Fork Cl…" at bounding box center [756, 406] width 1512 height 812
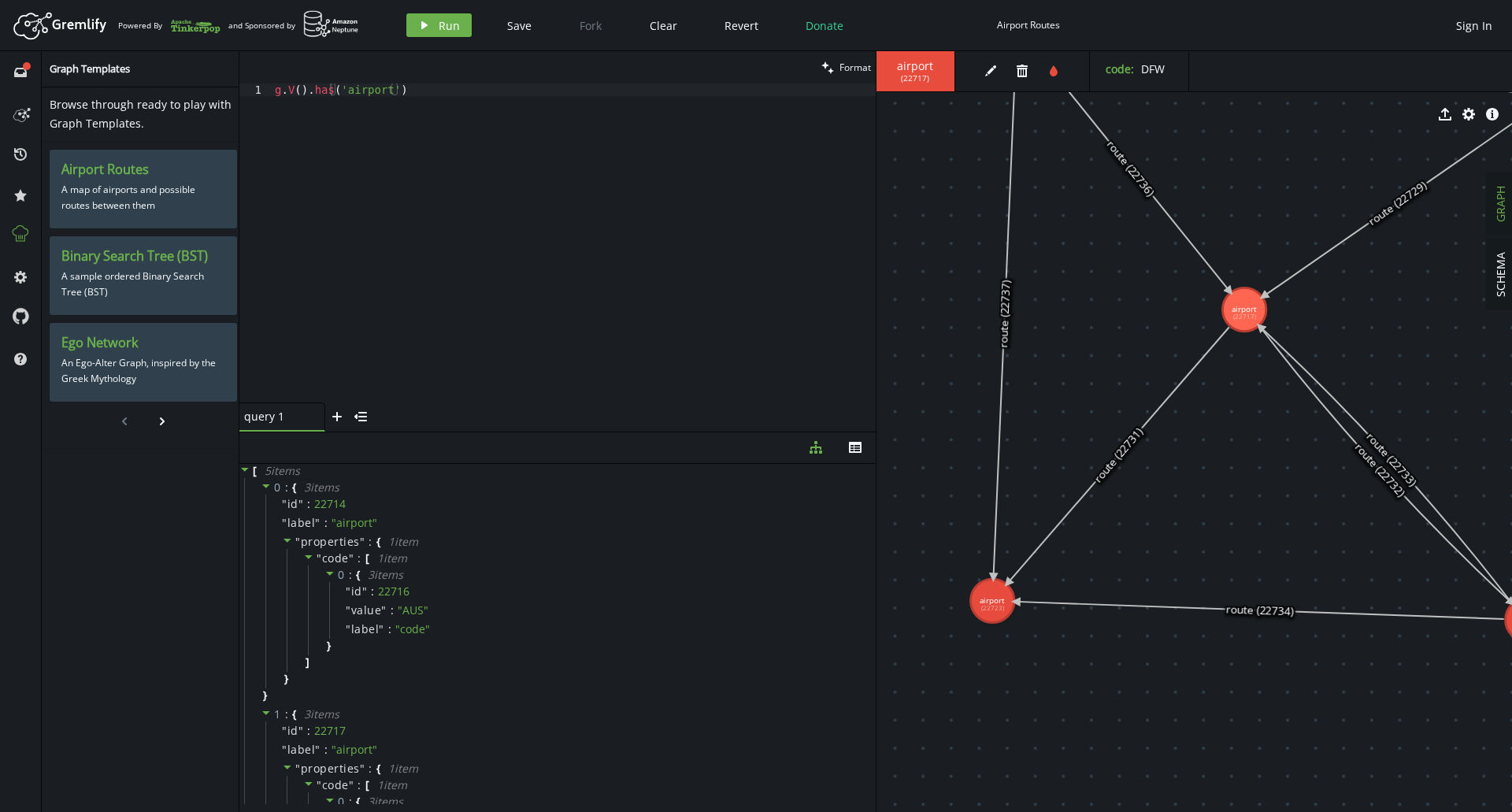
drag, startPoint x: 1045, startPoint y: 319, endPoint x: 1165, endPoint y: 293, distance: 122.8
click at [1284, 240] on body "Artboard Created with Sketch. Powered By and Sponsored by play Run Save Fork Cl…" at bounding box center [756, 406] width 1512 height 812
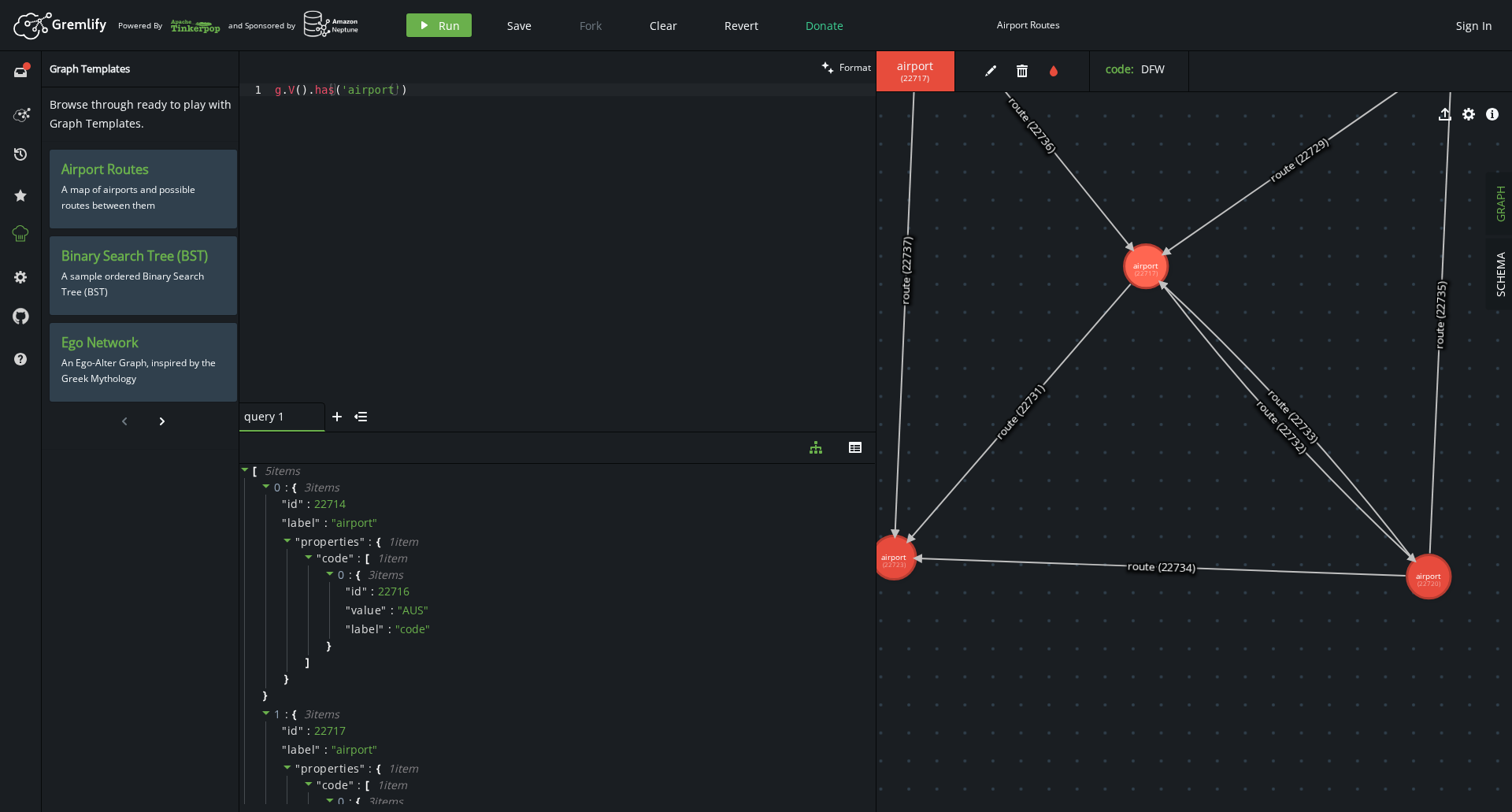
drag, startPoint x: 1198, startPoint y: 207, endPoint x: 1138, endPoint y: 183, distance: 64.6
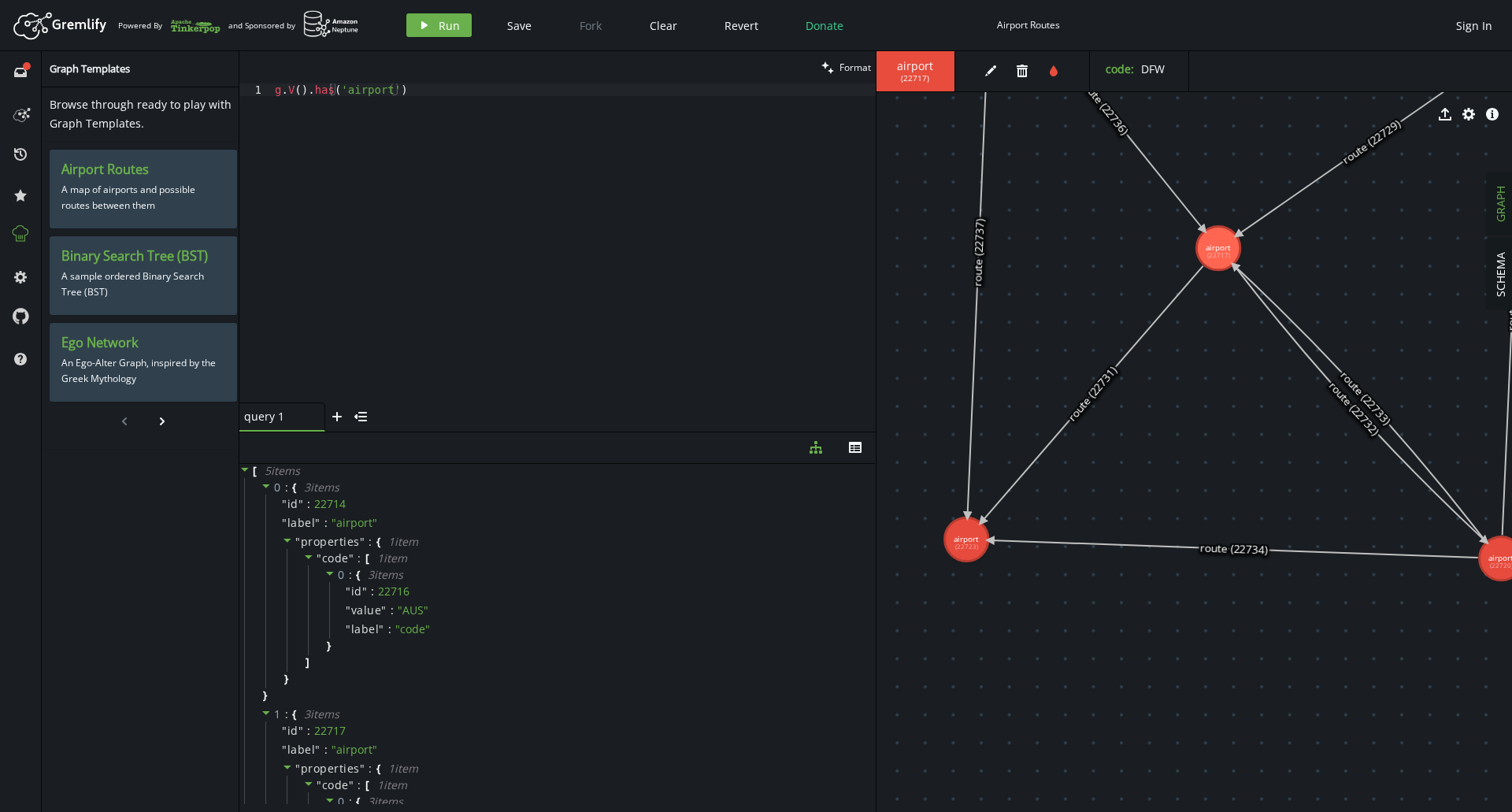
drag, startPoint x: 1045, startPoint y: 463, endPoint x: 1140, endPoint y: 462, distance: 95.0
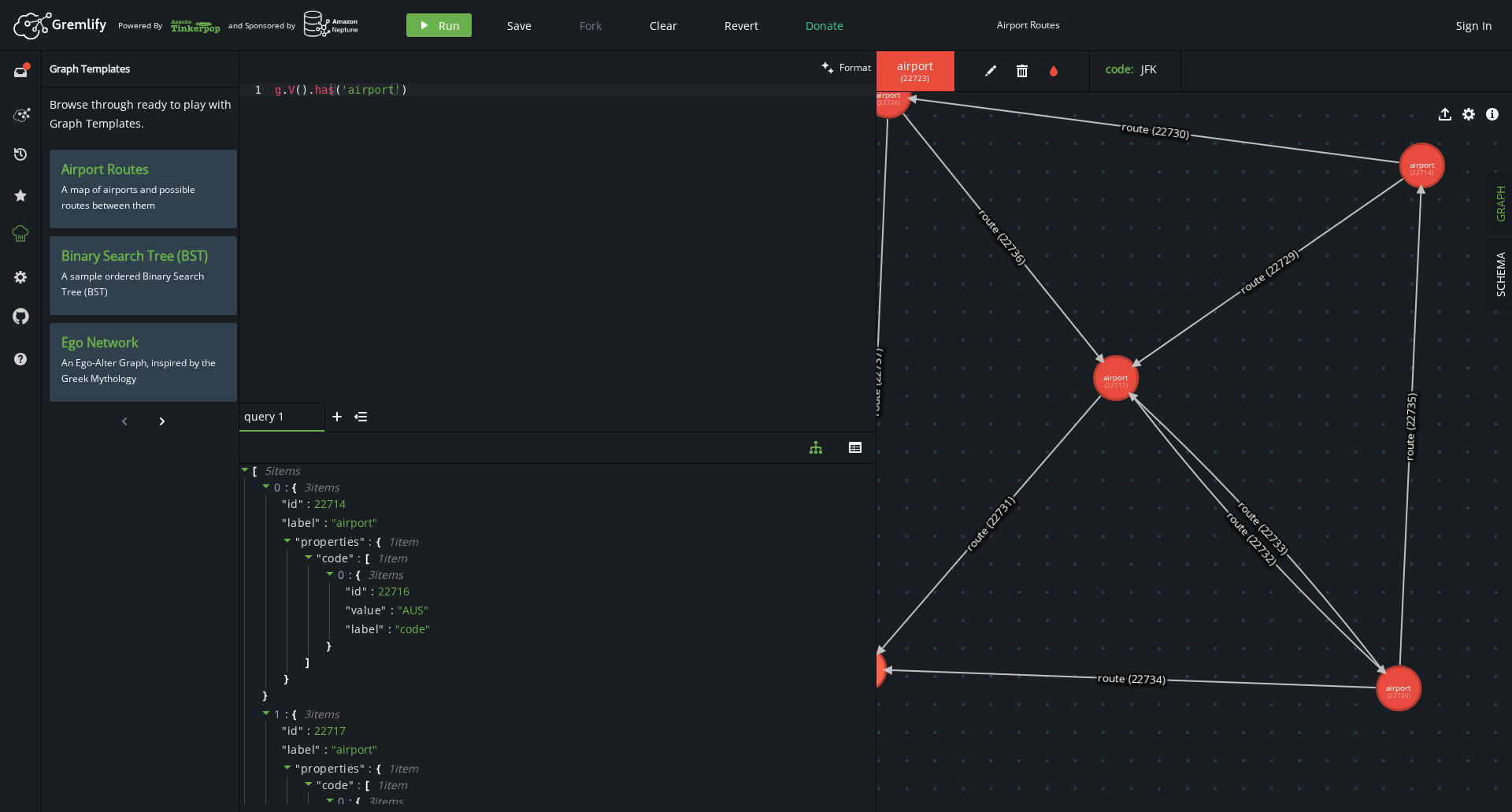
drag, startPoint x: 1256, startPoint y: 347, endPoint x: 1149, endPoint y: 472, distance: 164.5
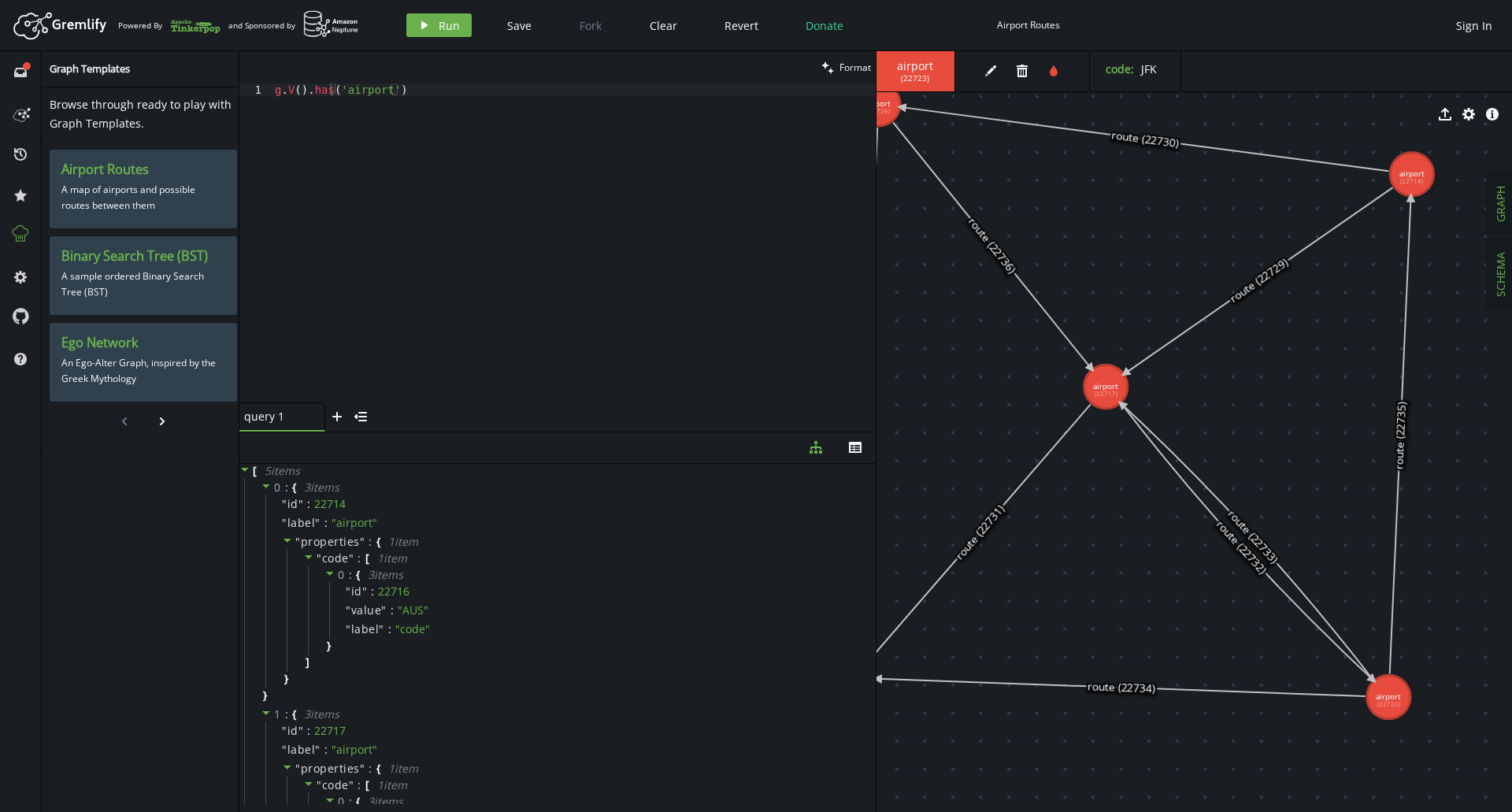
click at [1503, 258] on span "SCHEMA" at bounding box center [1500, 274] width 15 height 45
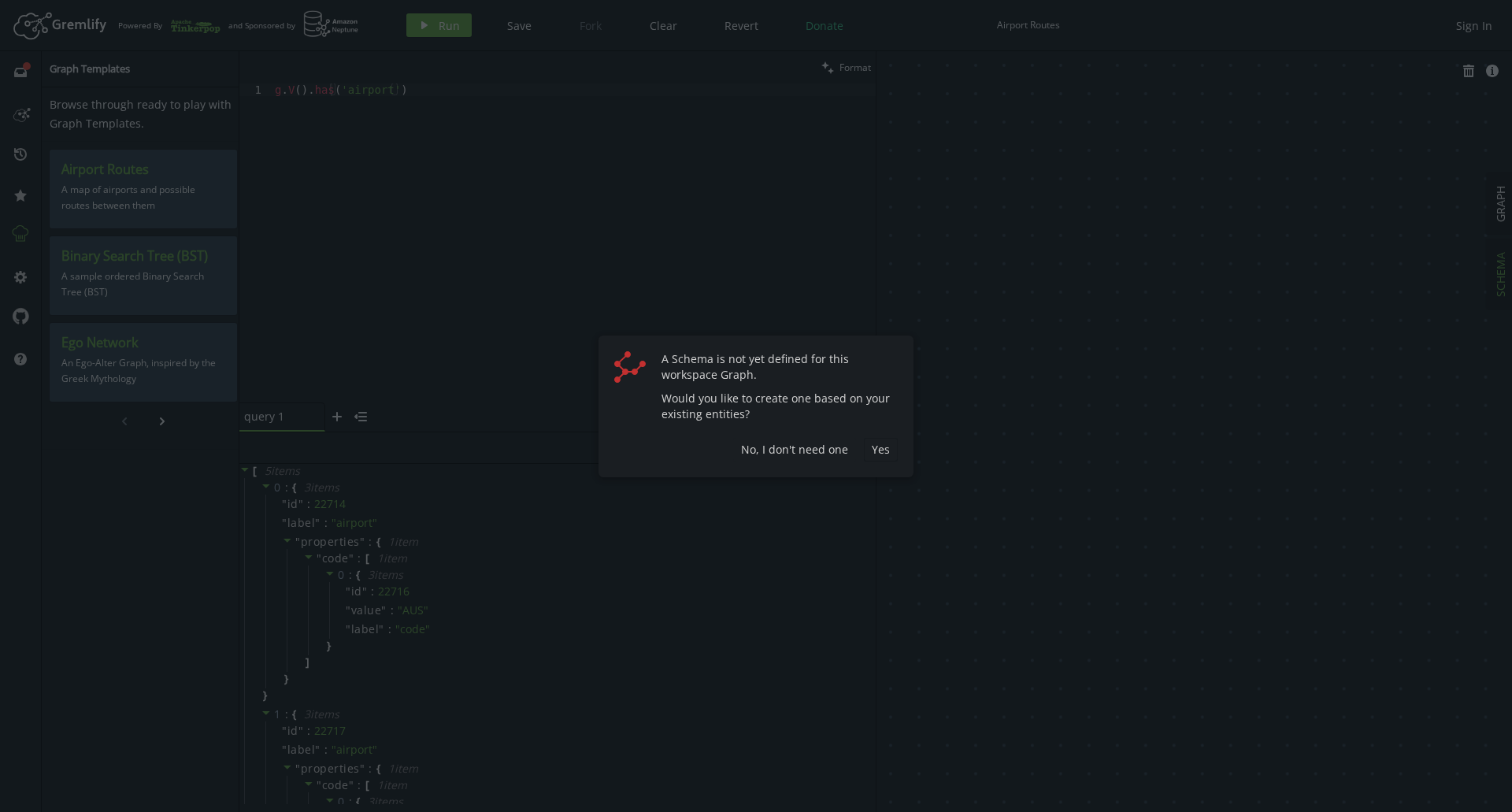
click at [1501, 215] on div at bounding box center [756, 406] width 1512 height 812
click at [820, 451] on span "No, I don't need one" at bounding box center [794, 449] width 107 height 15
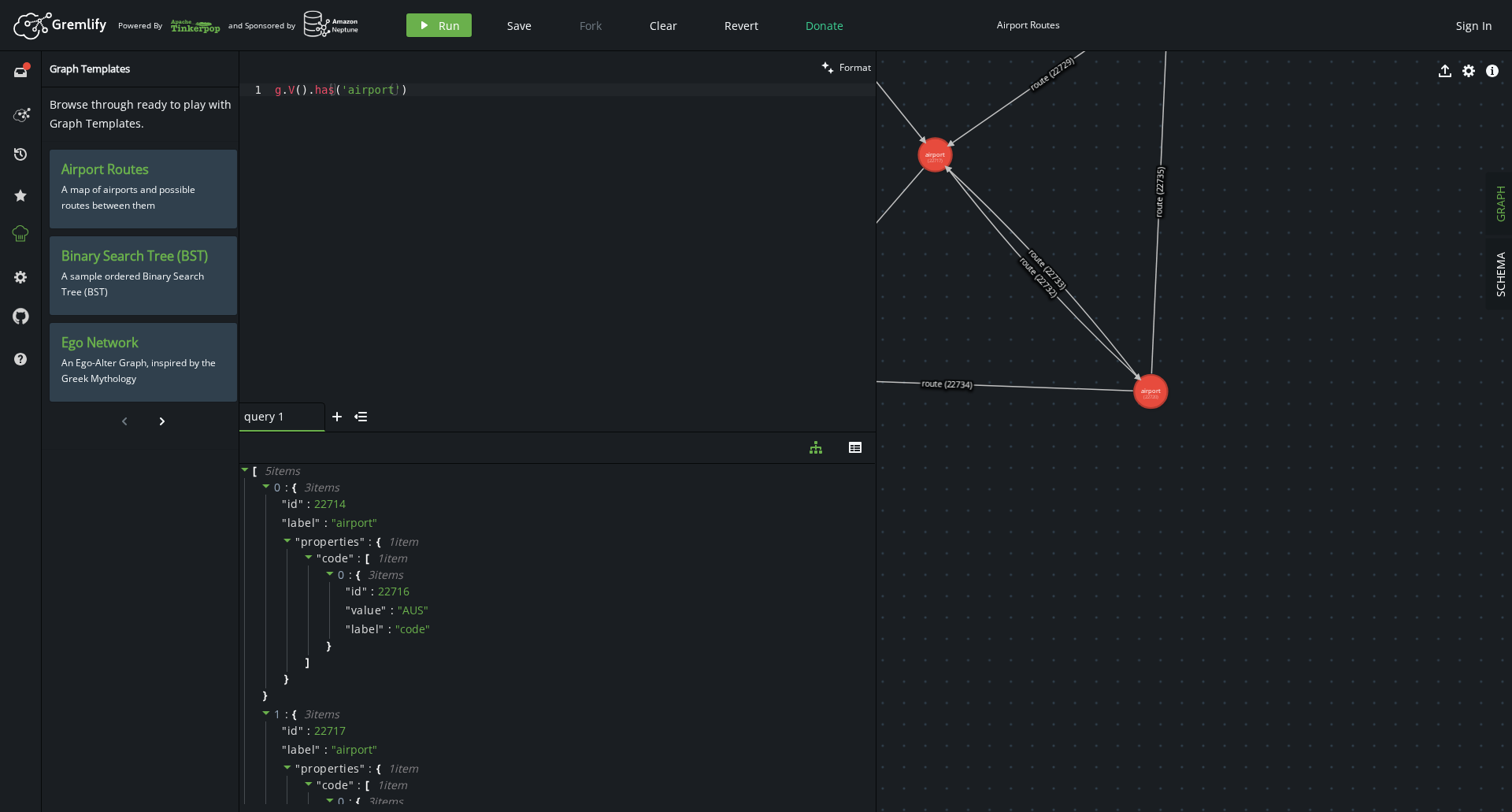
click at [1493, 209] on span "GRAPH" at bounding box center [1500, 204] width 15 height 37
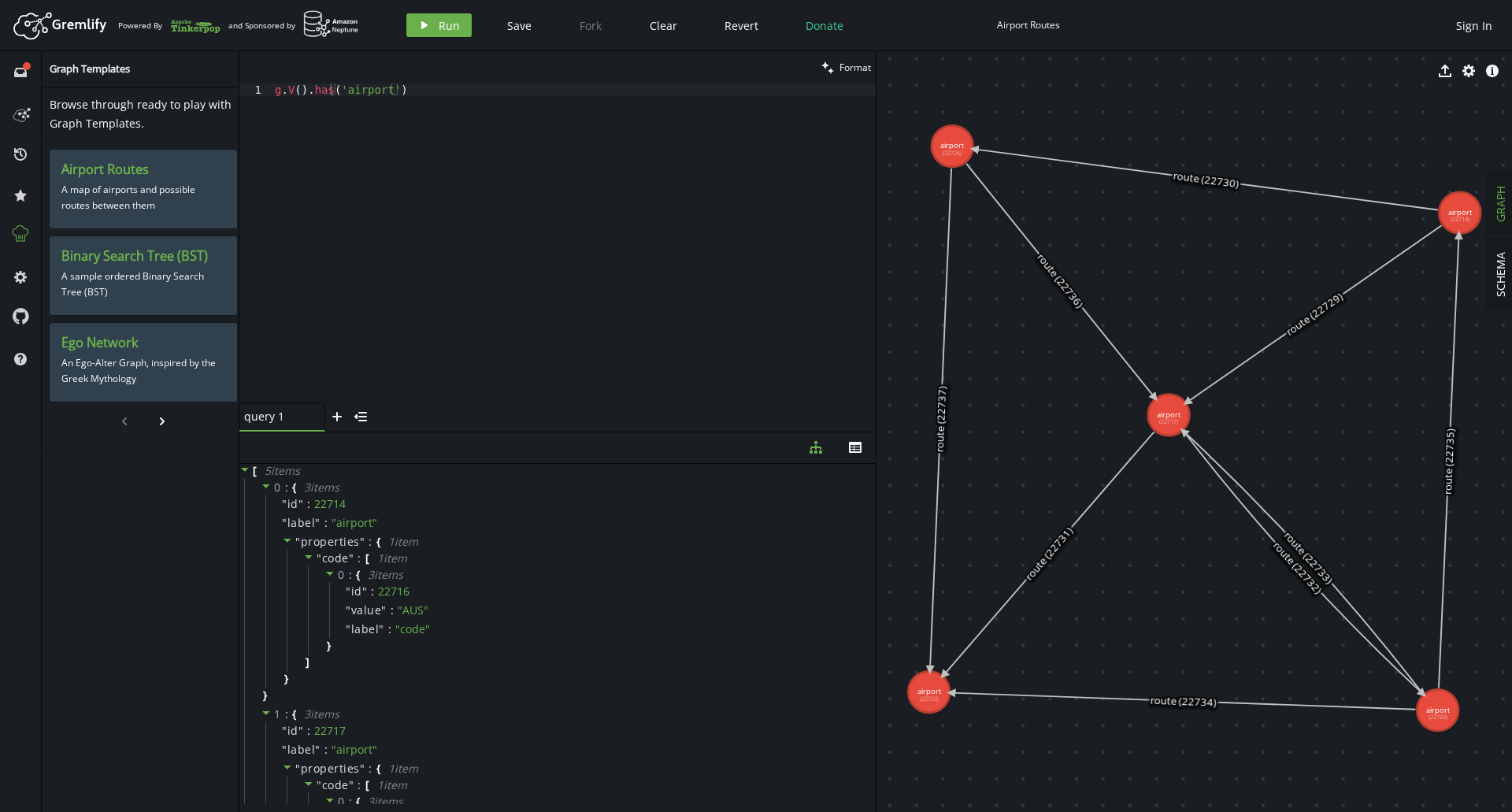
click at [1498, 206] on span "GRAPH" at bounding box center [1500, 204] width 15 height 37
click at [1071, 295] on icon at bounding box center [1061, 280] width 189 height 234
click at [988, 68] on icon "edit" at bounding box center [990, 70] width 13 height 13
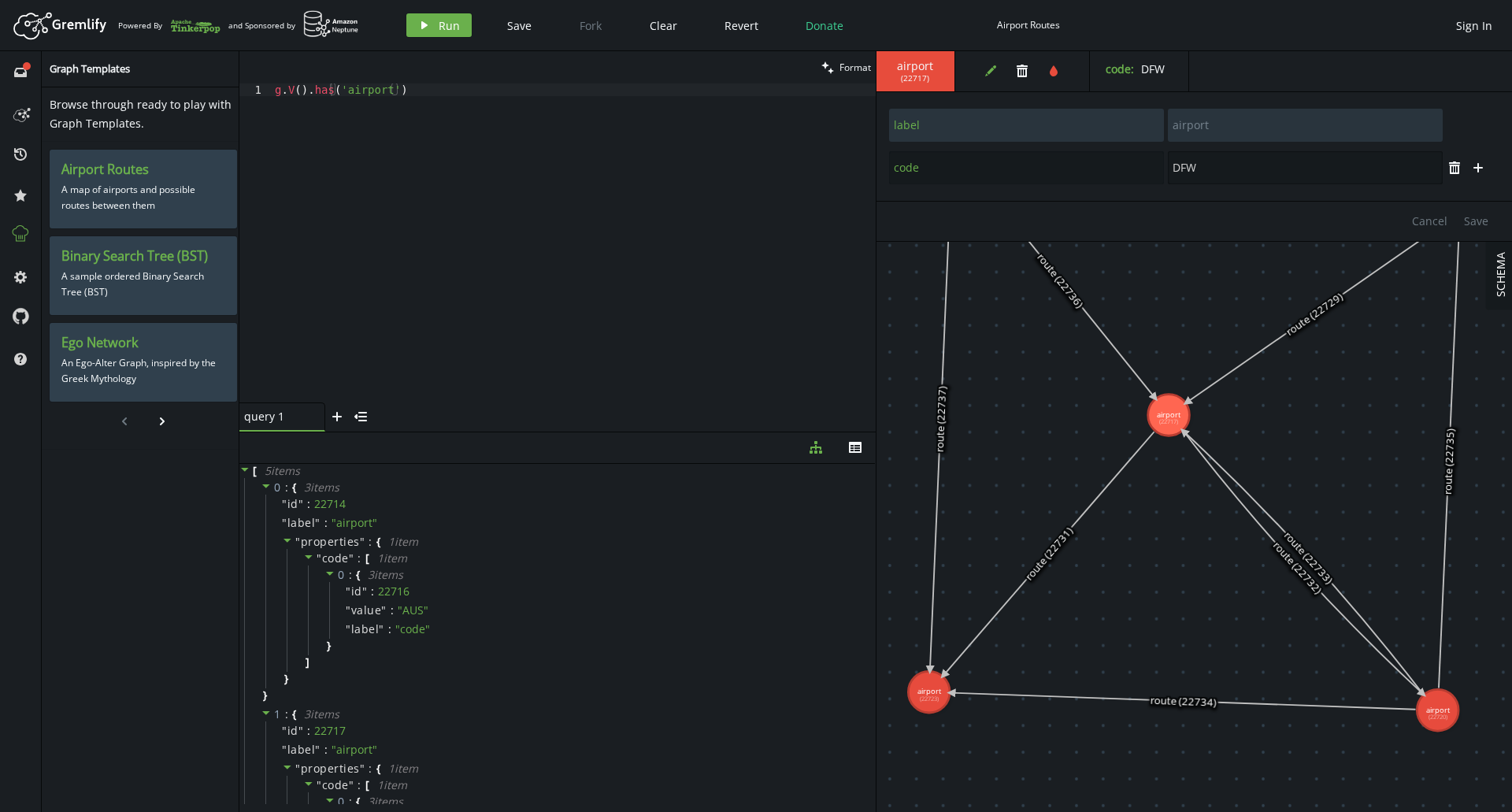
click at [1204, 164] on input "DFW" at bounding box center [1305, 167] width 275 height 33
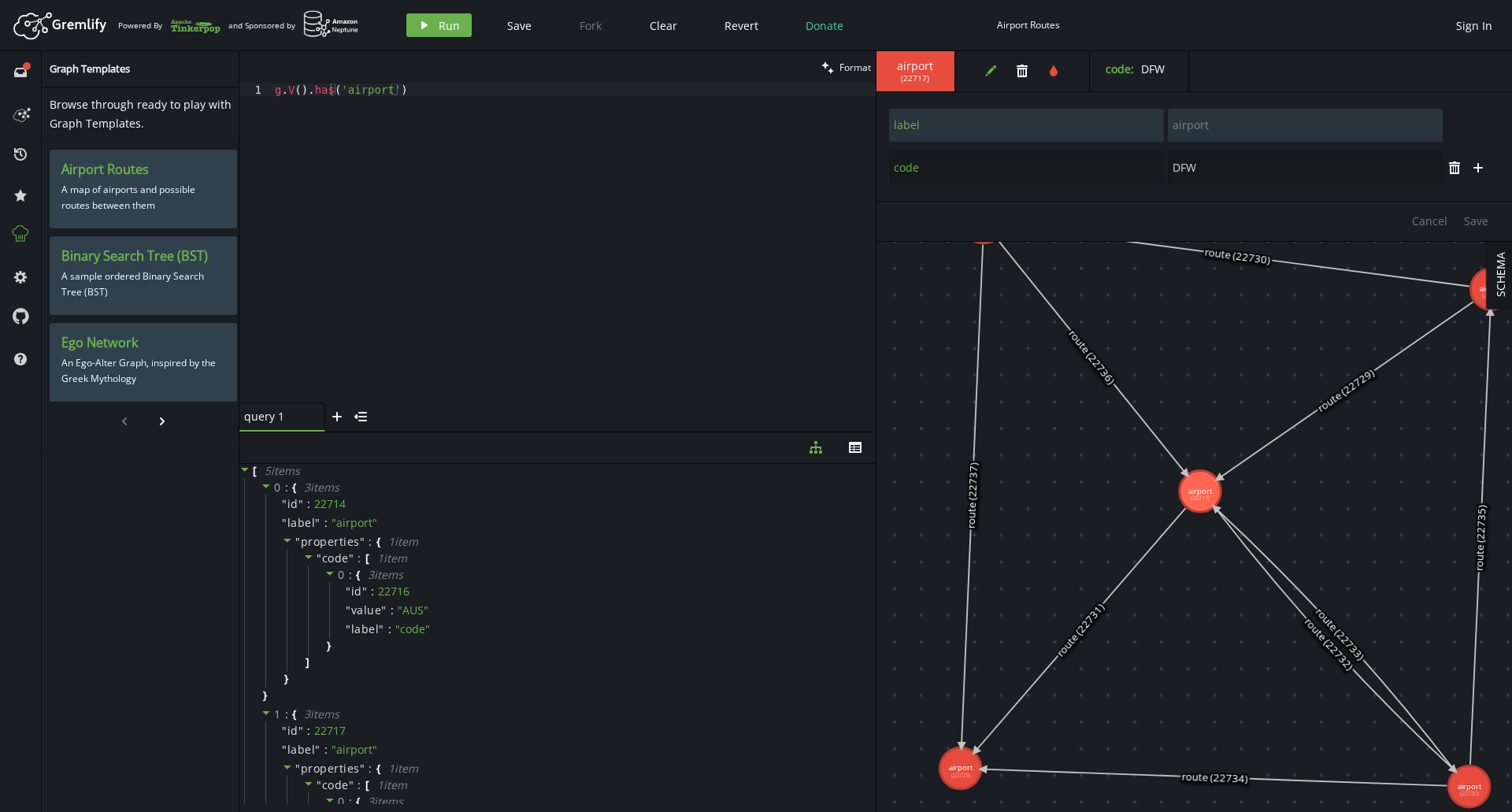
drag, startPoint x: 1169, startPoint y: 305, endPoint x: 1207, endPoint y: 390, distance: 93.1
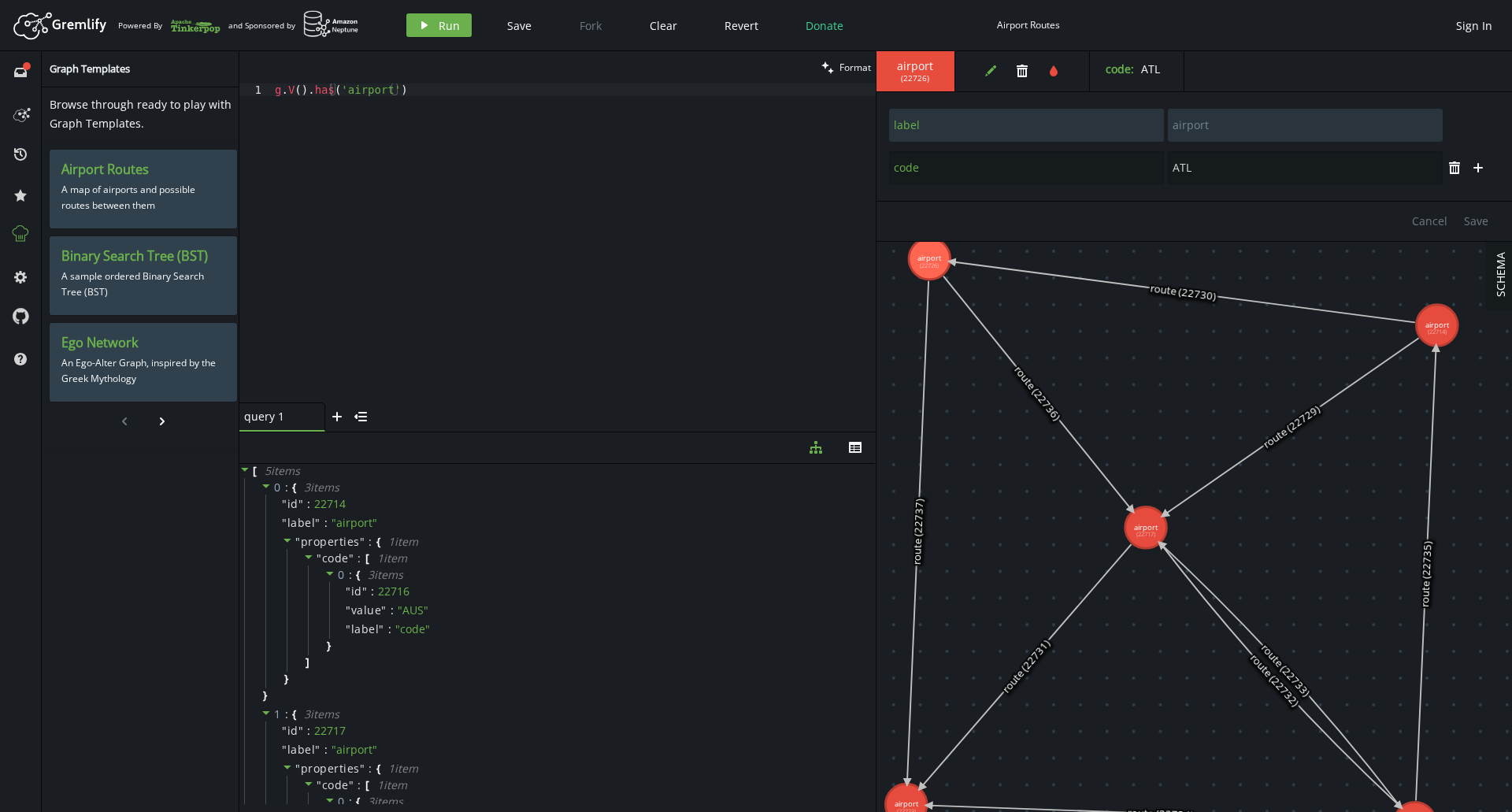
drag, startPoint x: 1079, startPoint y: 314, endPoint x: 1034, endPoint y: 318, distance: 45.2
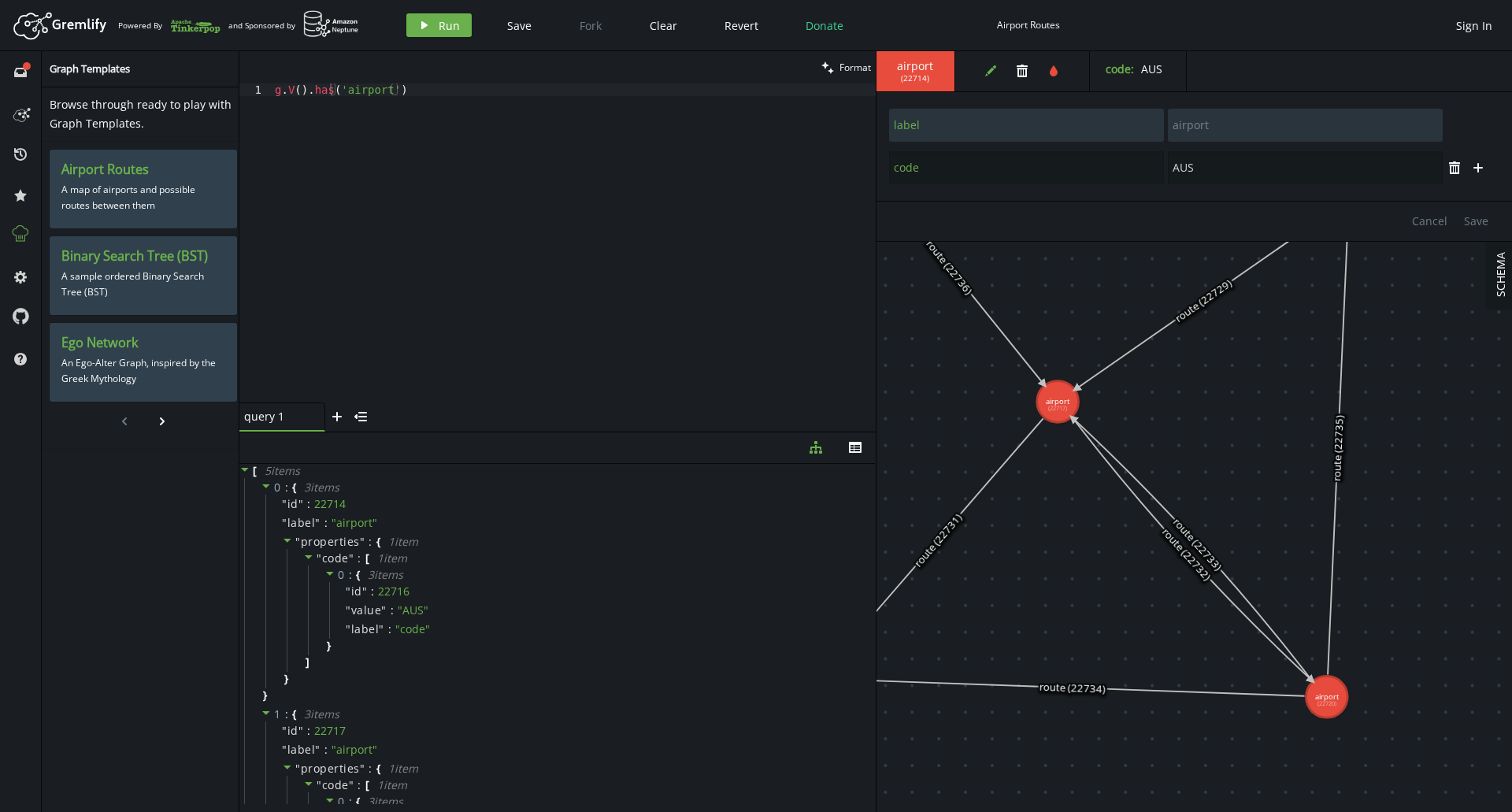
drag, startPoint x: 1326, startPoint y: 343, endPoint x: 1331, endPoint y: 292, distance: 51.2
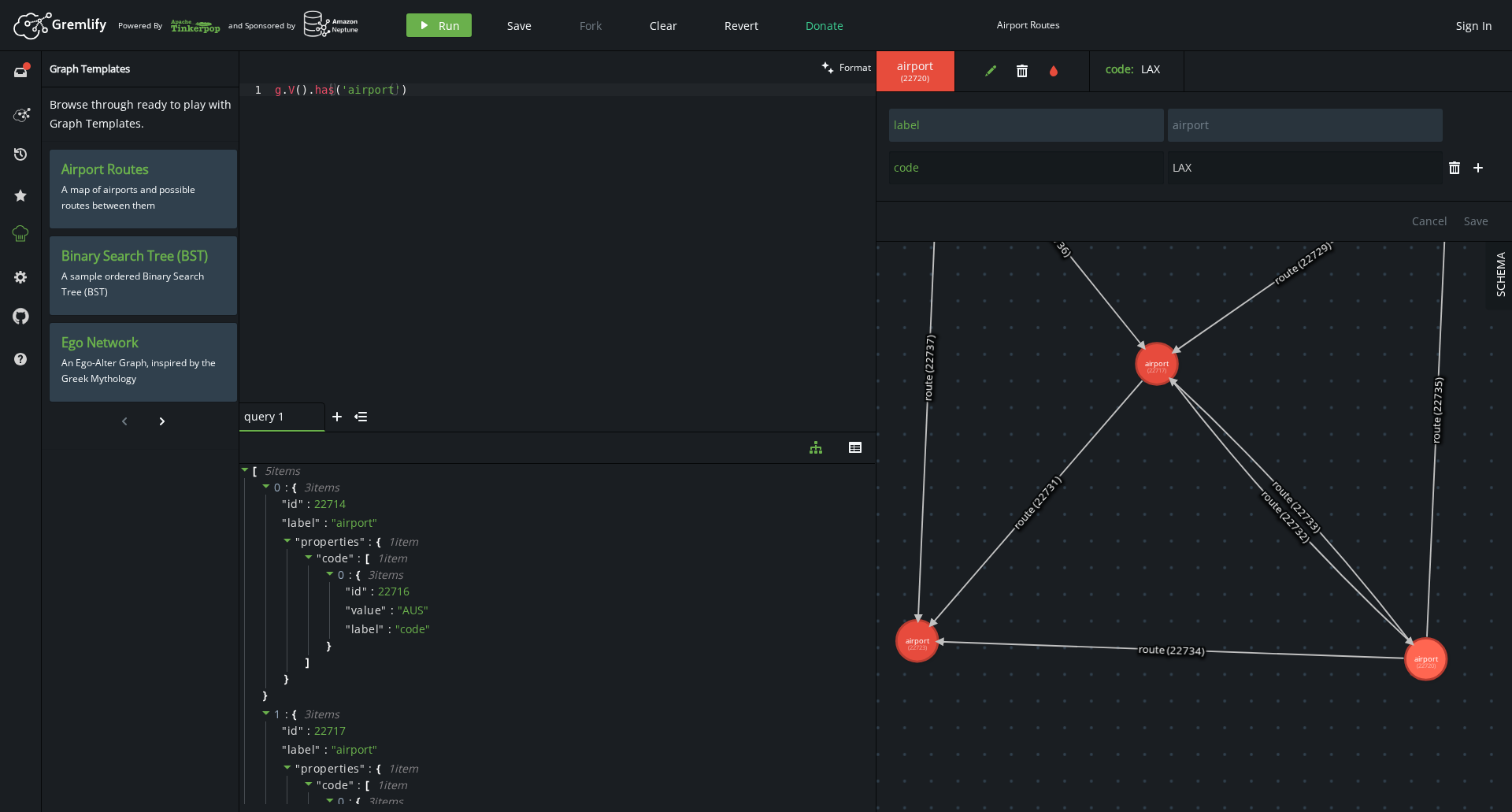
drag, startPoint x: 1217, startPoint y: 531, endPoint x: 1281, endPoint y: 546, distance: 65.7
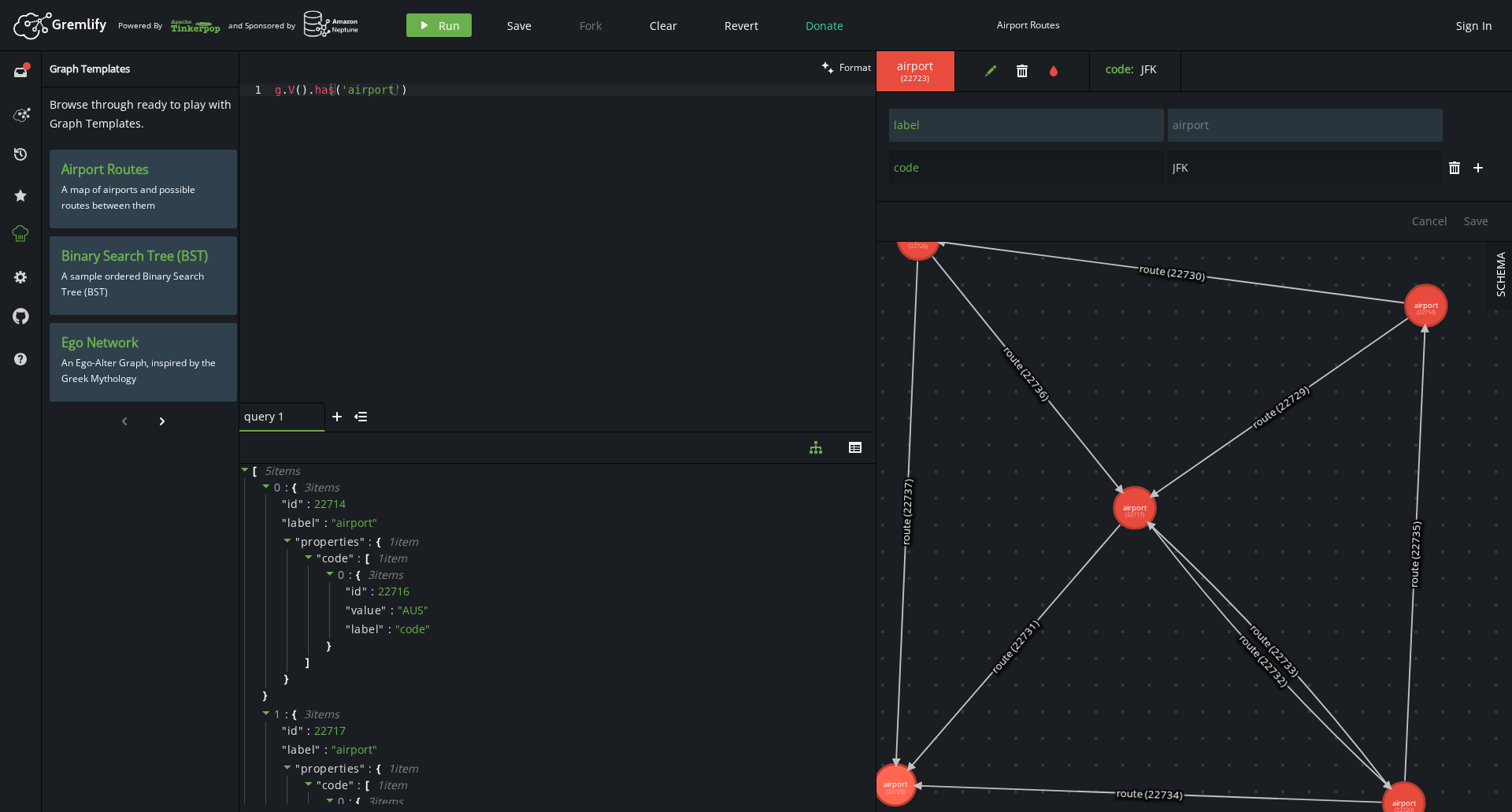
drag, startPoint x: 1164, startPoint y: 438, endPoint x: 1141, endPoint y: 582, distance: 145.8
type input "DFW"
drag, startPoint x: 389, startPoint y: 89, endPoint x: 338, endPoint y: 89, distance: 51.0
click at [338, 89] on div "g . V ( ) . has ( 'airport' )" at bounding box center [574, 256] width 604 height 344
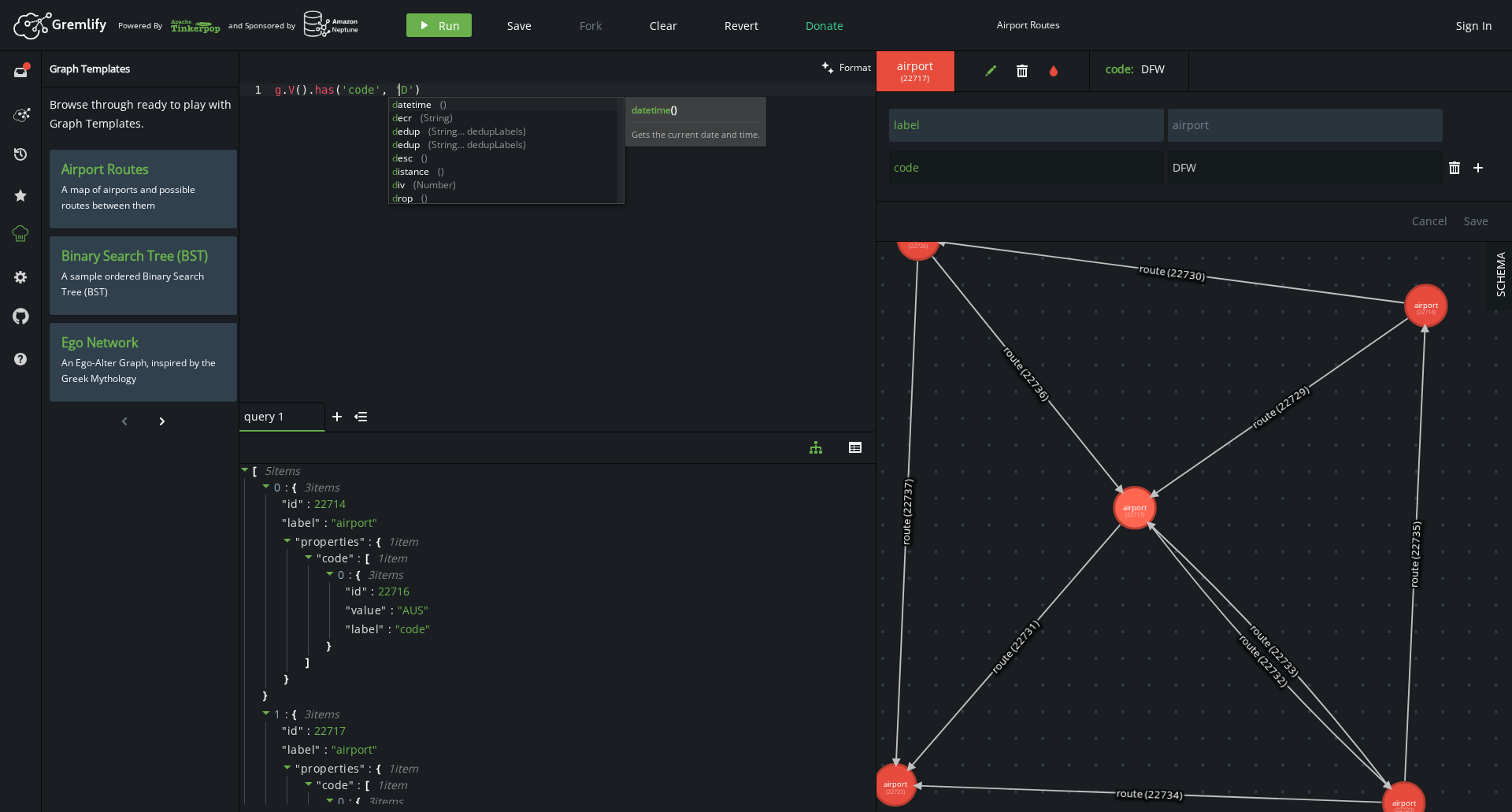
scroll to position [0, 136]
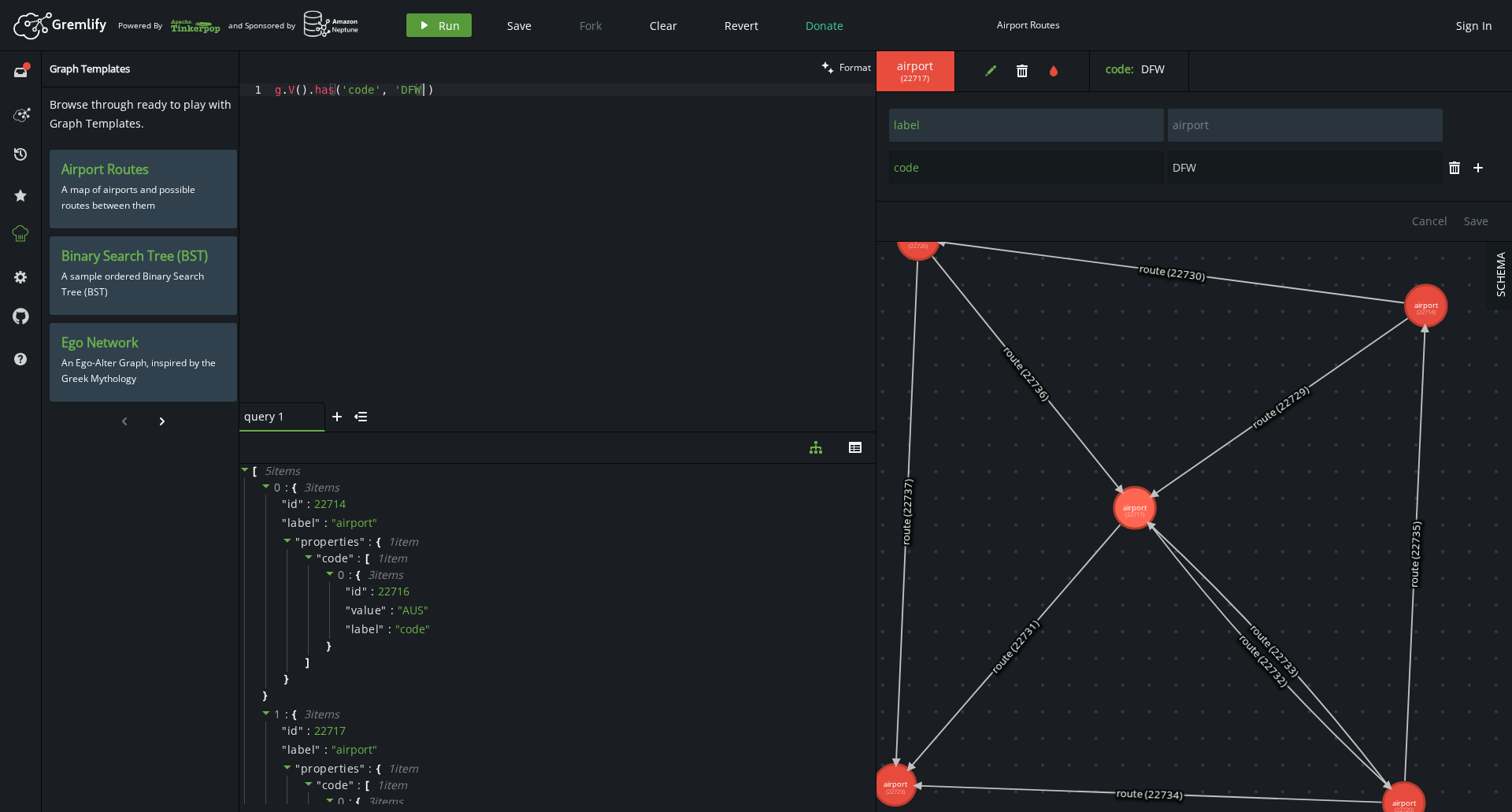
click at [442, 32] on span "Run" at bounding box center [449, 26] width 21 height 15
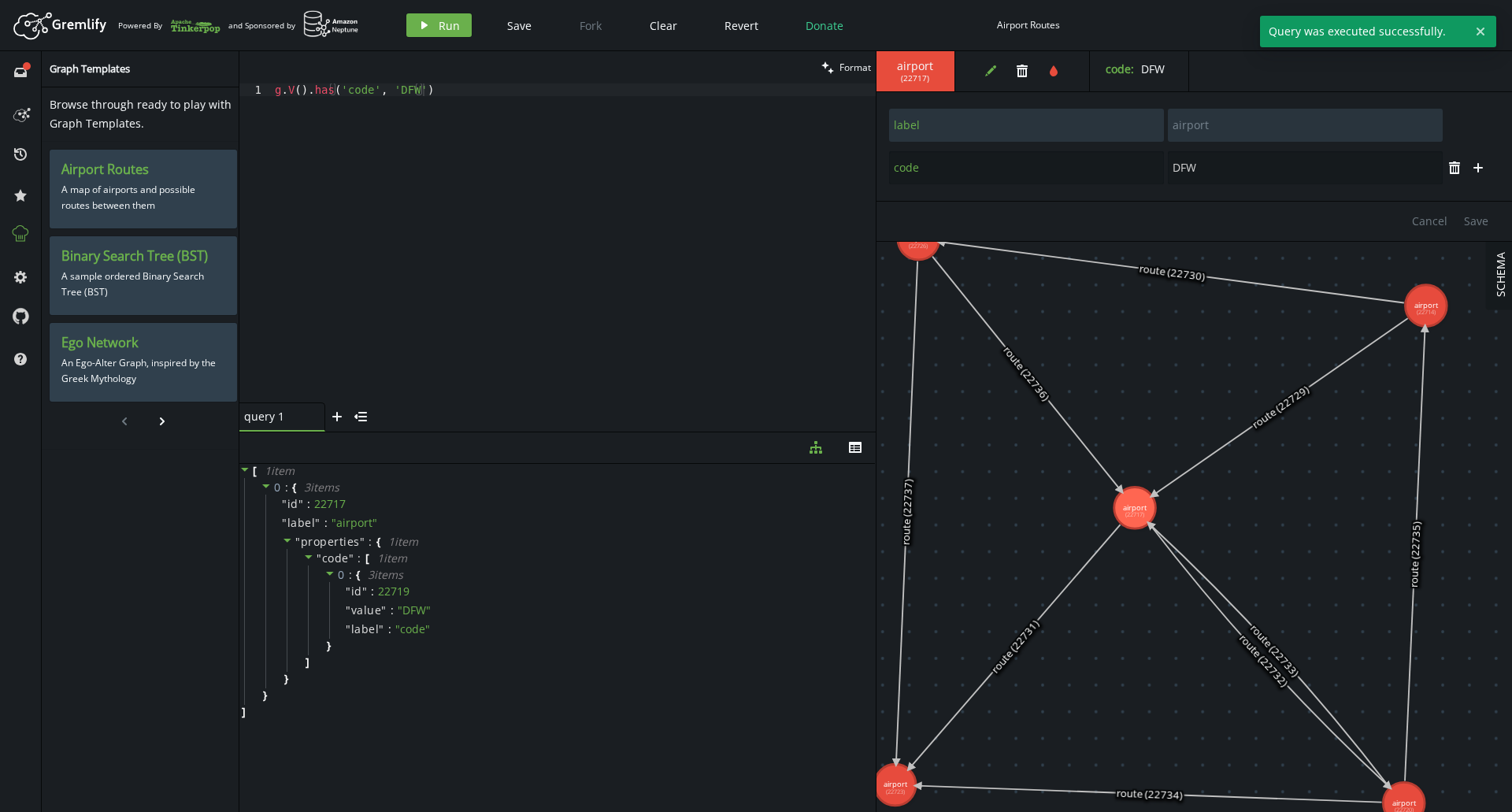
click at [460, 158] on div "g . V ( ) . has ( 'code' , 'DFW' )" at bounding box center [574, 256] width 604 height 344
click at [448, 92] on div "g . V ( ) . has ( 'code' , 'DFW' )" at bounding box center [574, 256] width 604 height 344
click at [420, 24] on icon "play" at bounding box center [424, 25] width 13 height 13
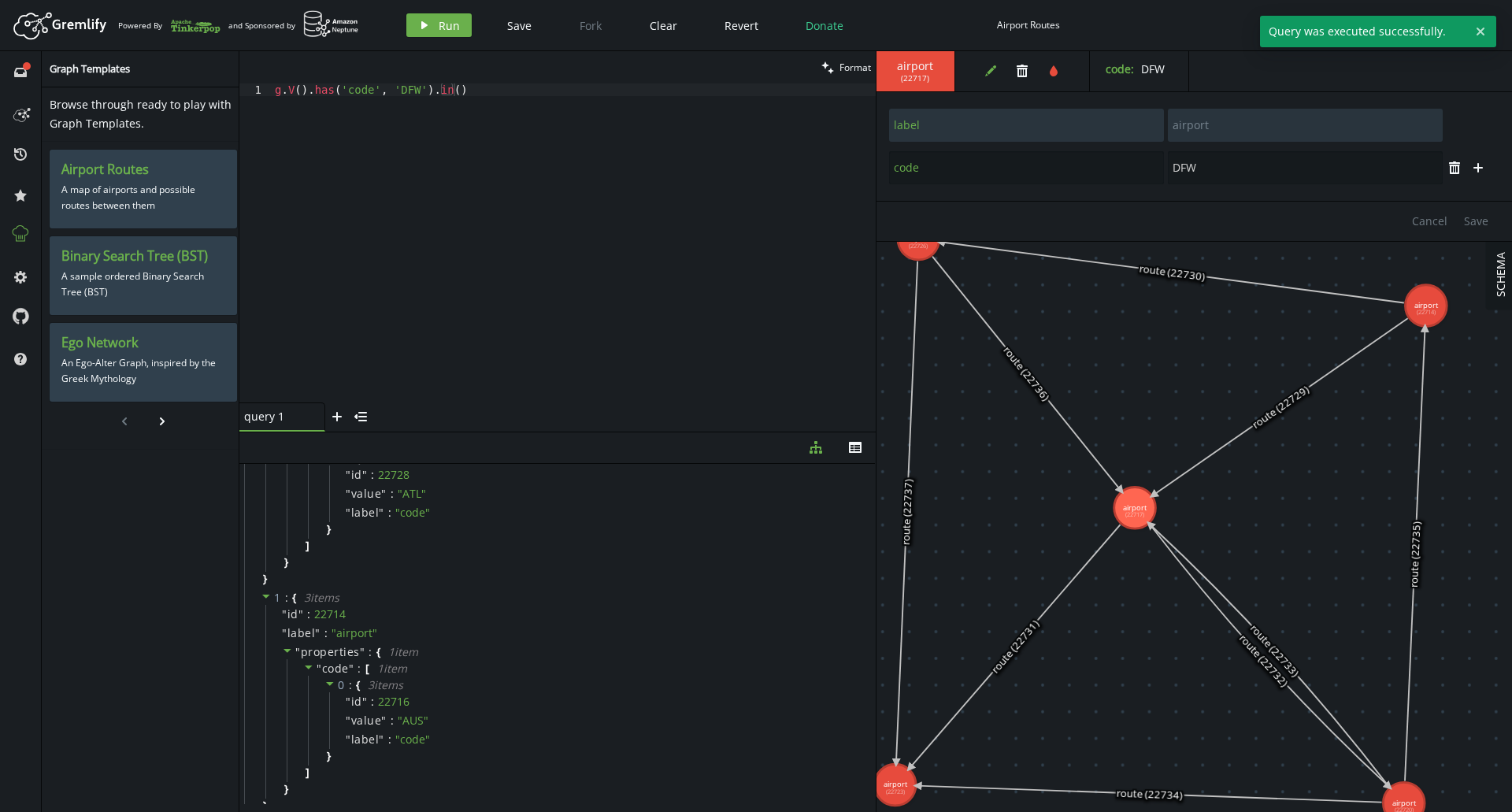
scroll to position [0, 0]
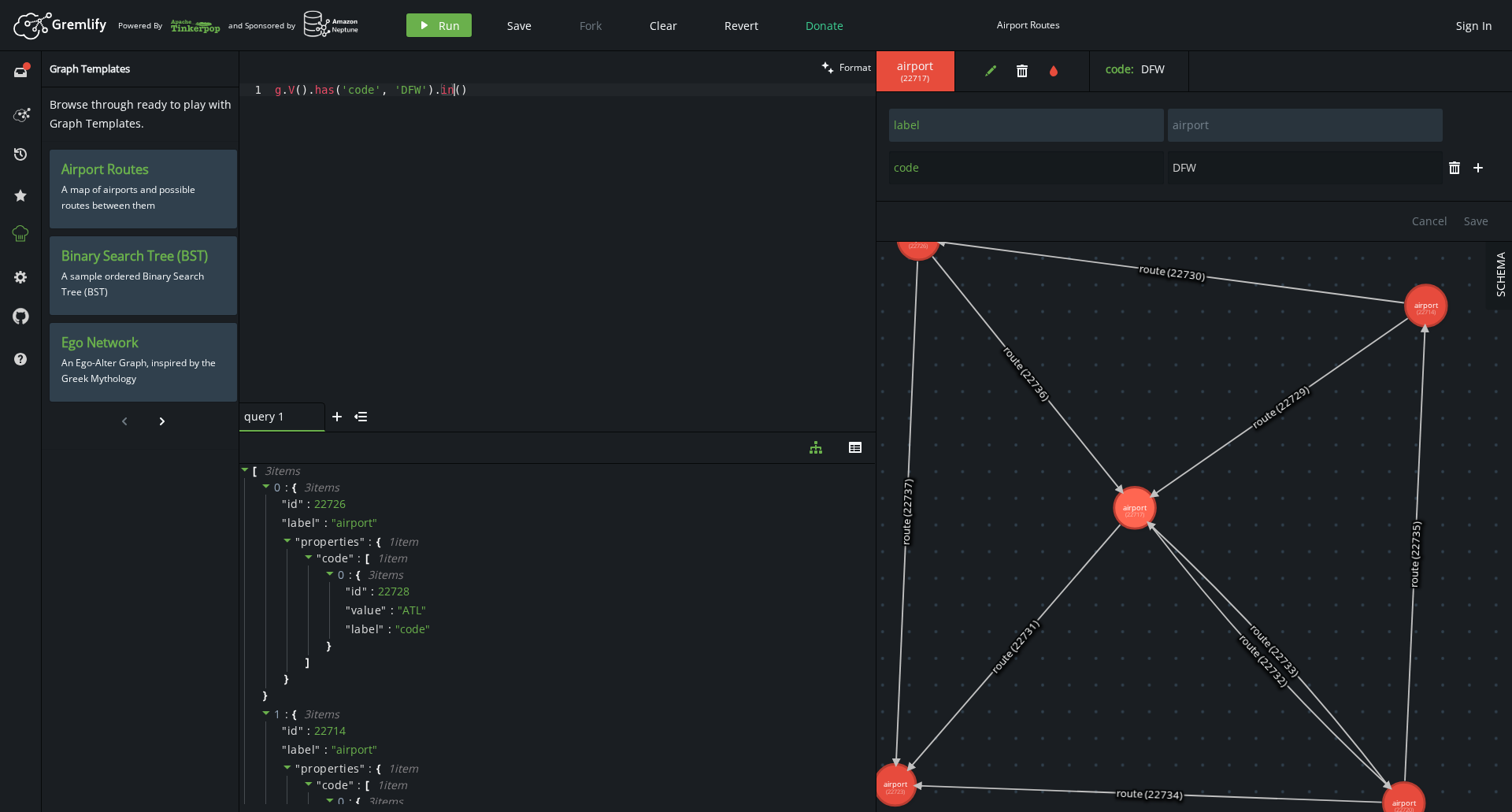
click at [547, 92] on div "g . V ( ) . has ( 'code' , 'DFW' ) . in ( )" at bounding box center [574, 256] width 604 height 344
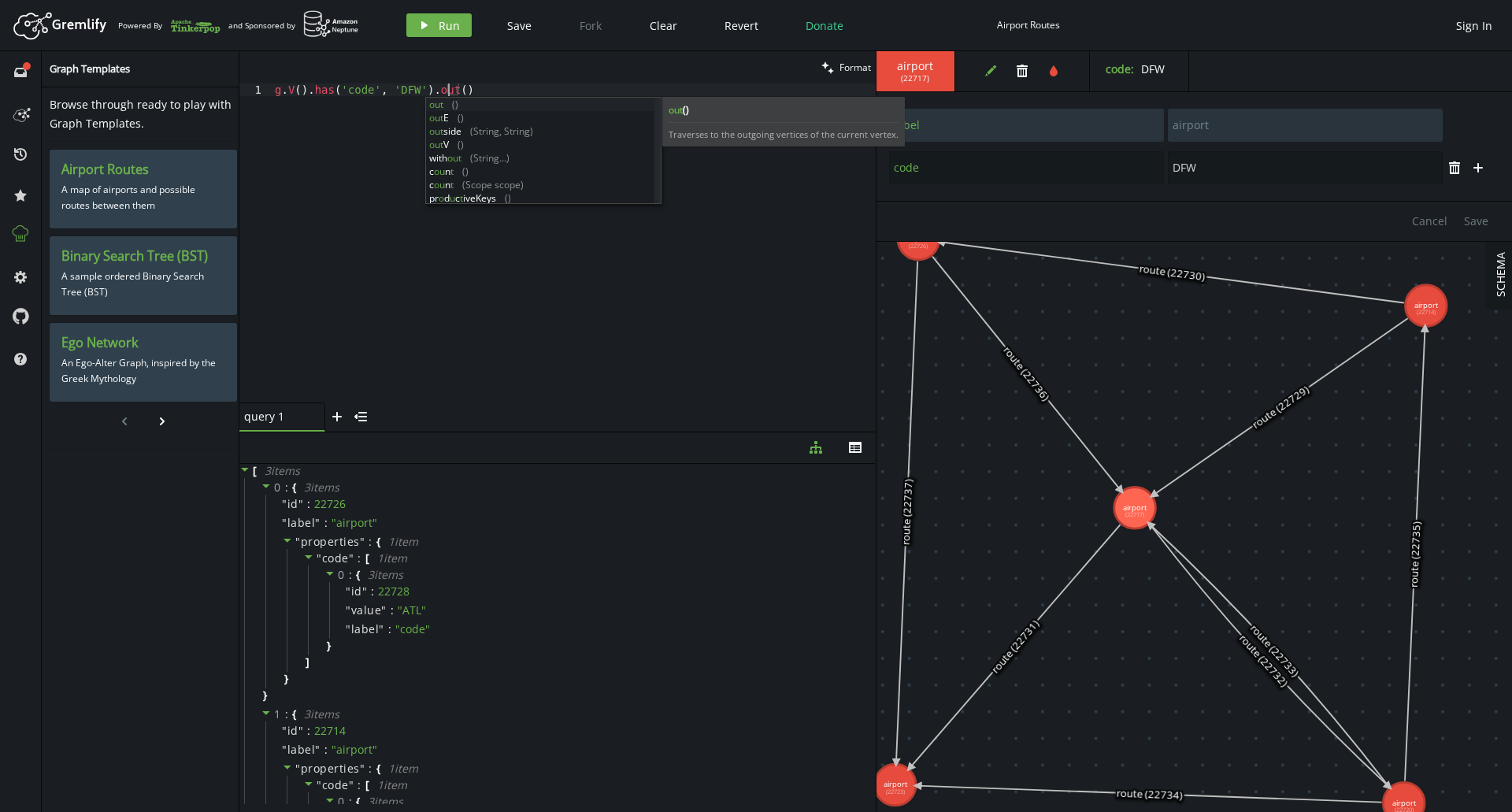
scroll to position [0, 172]
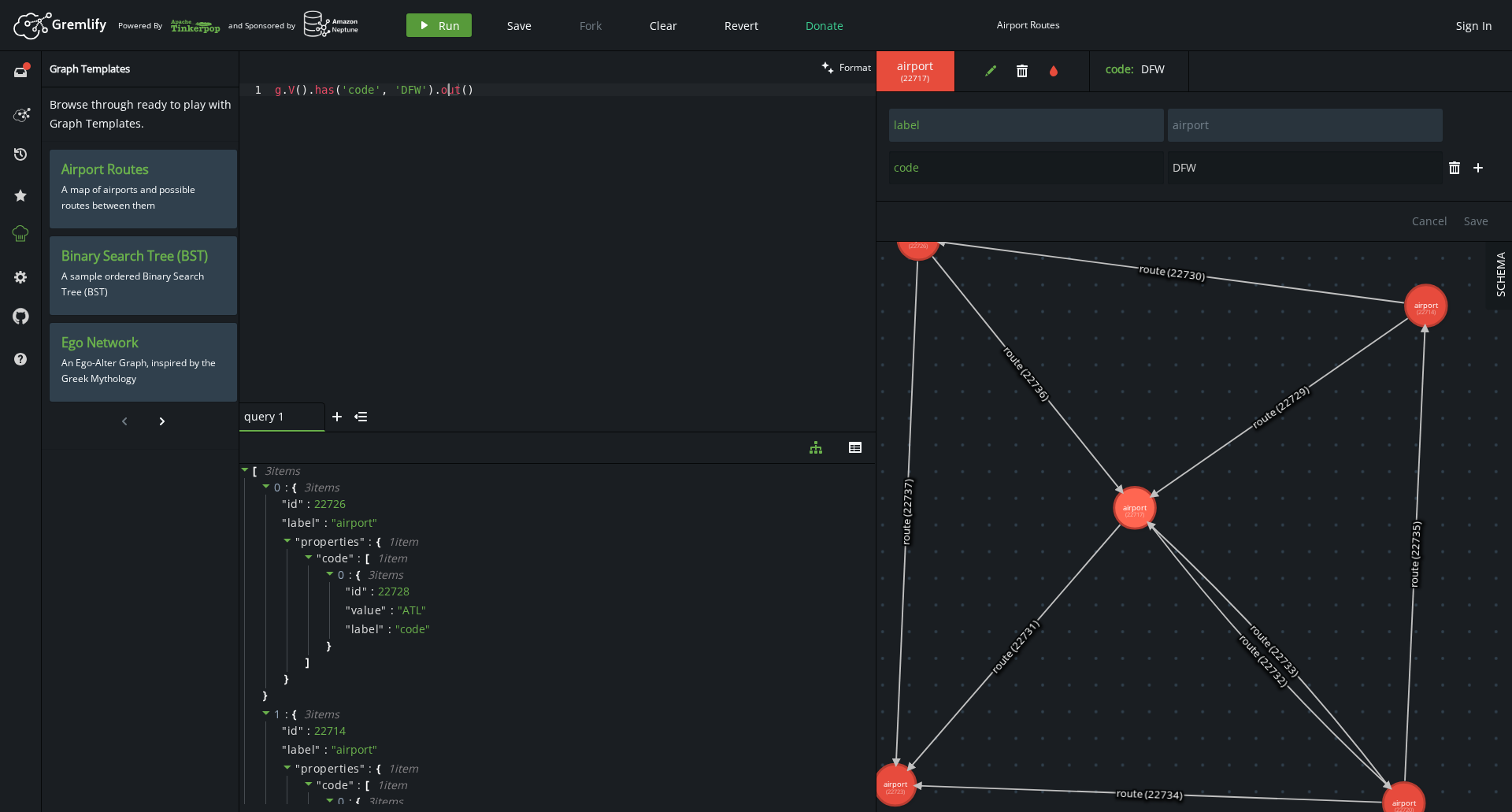
type textarea "g.V().has('code', 'DFW').out()"
click at [457, 34] on button "play Run" at bounding box center [439, 25] width 65 height 24
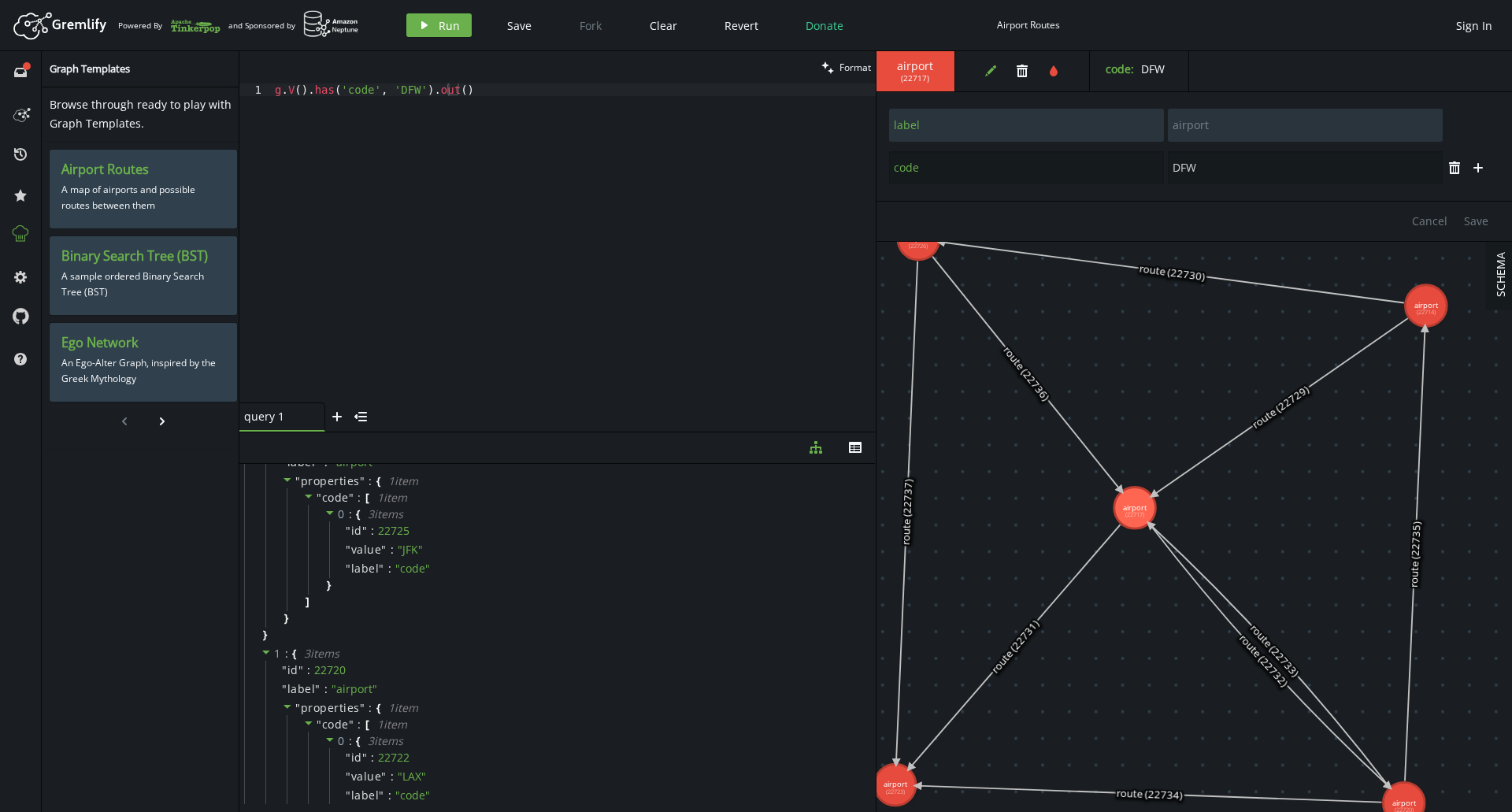
scroll to position [0, 0]
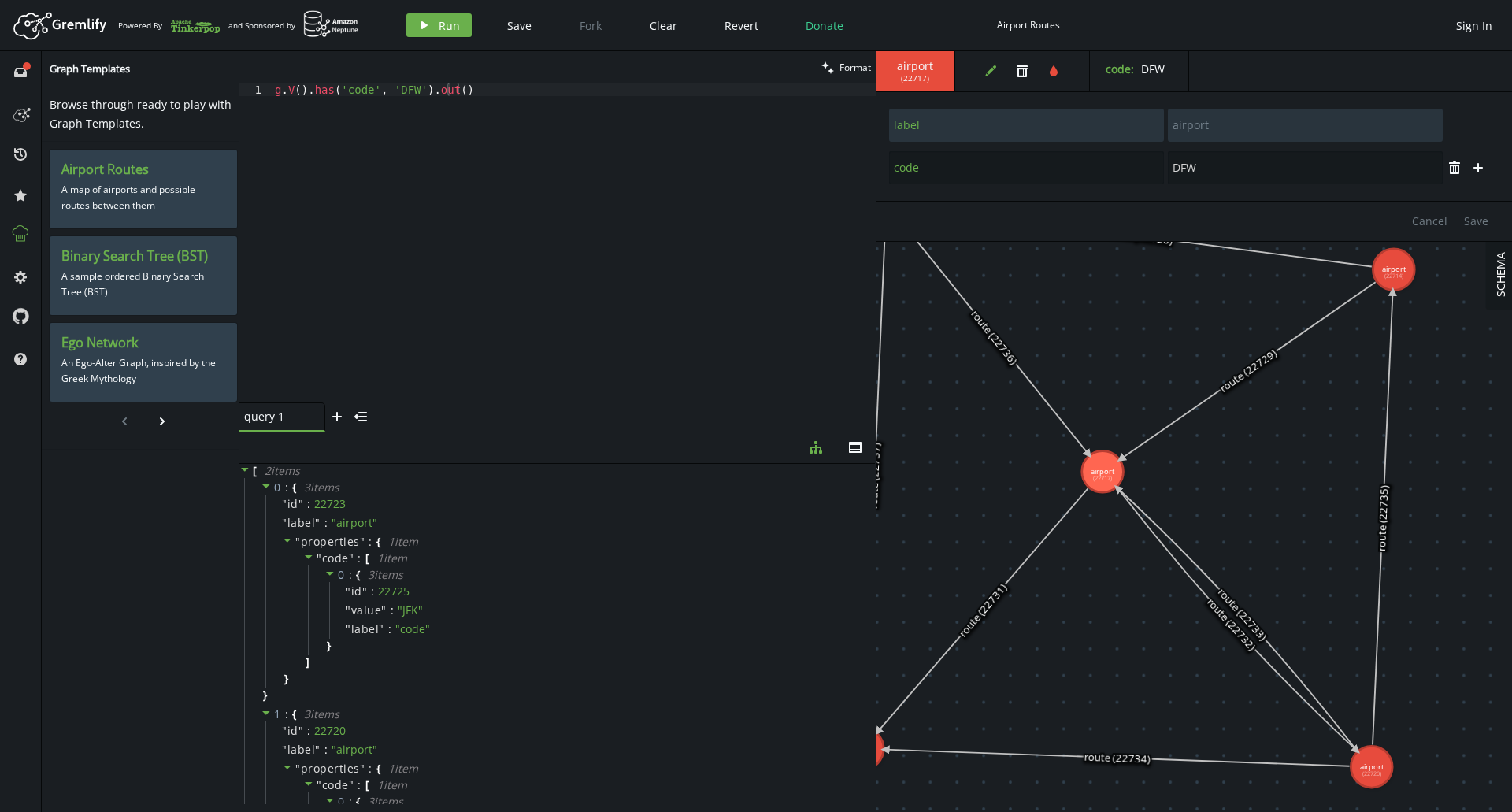
drag, startPoint x: 1117, startPoint y: 414, endPoint x: 1101, endPoint y: 391, distance: 28.0
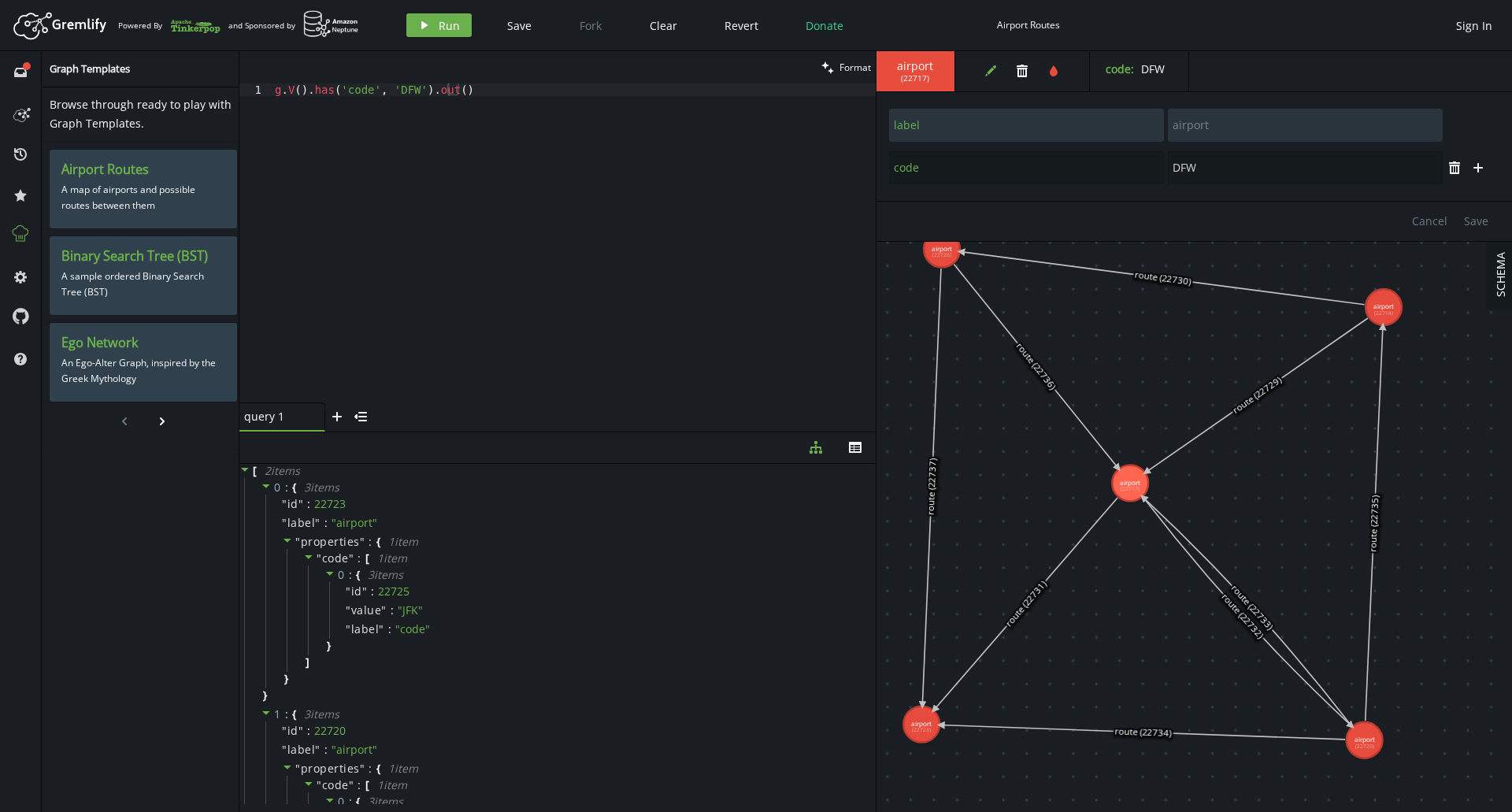
drag, startPoint x: 1212, startPoint y: 439, endPoint x: 1217, endPoint y: 444, distance: 7.1
type input "JFK"
click at [700, 258] on div "g . V ( ) . has ( 'code' , 'DFW' ) . out ( )" at bounding box center [574, 256] width 604 height 344
click at [432, 89] on div "g . V ( ) . has ( 'code' , 'DFW' ) . out ( )" at bounding box center [574, 256] width 604 height 344
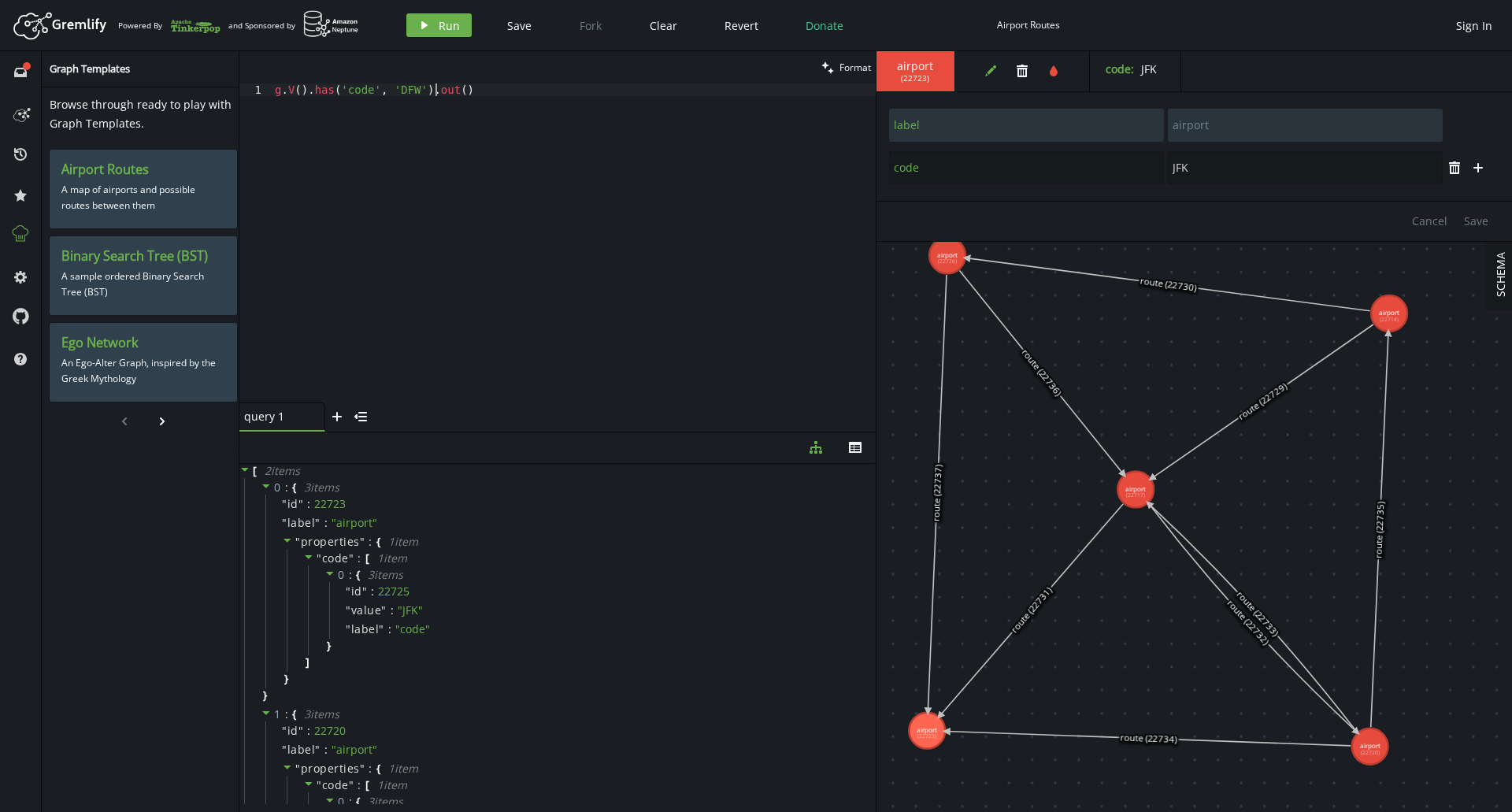
click at [432, 89] on div "g . V ( ) . has ( 'code' , 'DFW' ) . out ( )" at bounding box center [574, 256] width 604 height 344
